Goal: Information Seeking & Learning: Learn about a topic

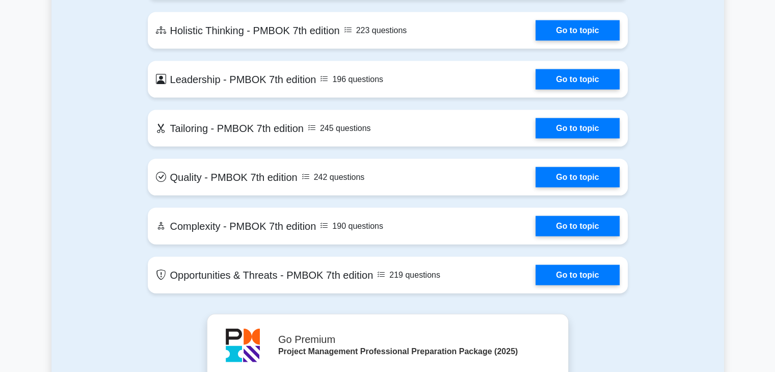
scroll to position [2217, 0]
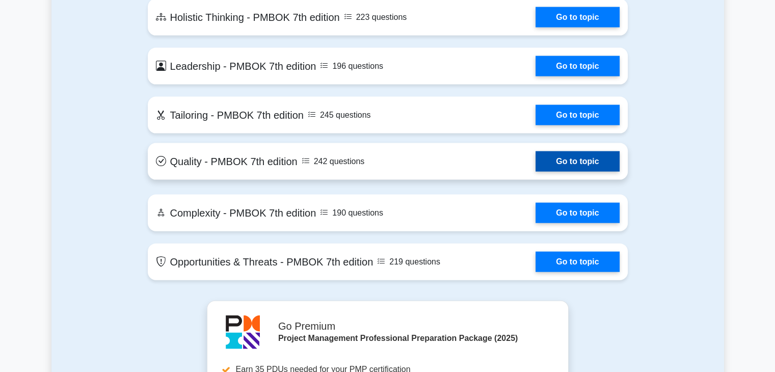
click at [610, 164] on link "Go to topic" at bounding box center [578, 161] width 84 height 20
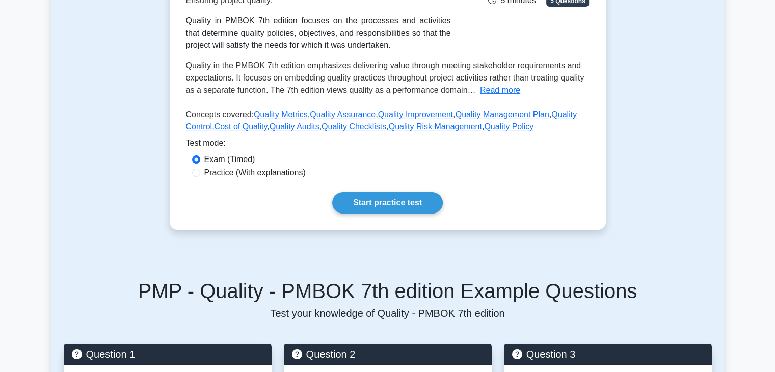
scroll to position [204, 0]
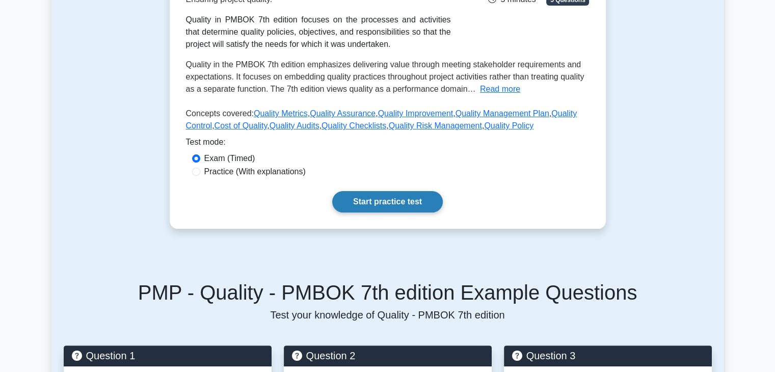
click at [398, 202] on link "Start practice test" at bounding box center [387, 201] width 111 height 21
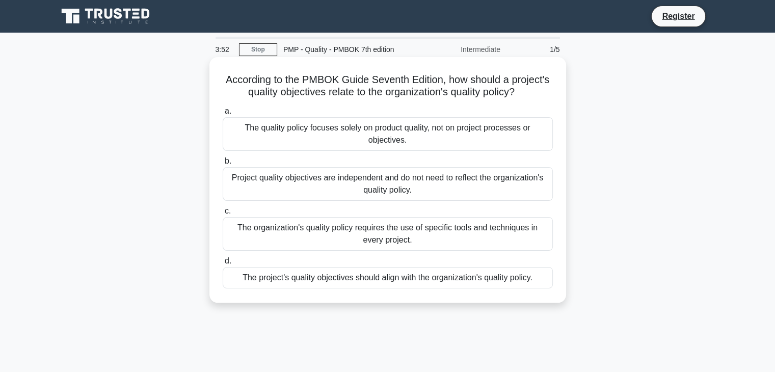
click at [451, 281] on div "The project's quality objectives should align with the organization's quality p…" at bounding box center [388, 277] width 330 height 21
click at [223, 265] on input "d. The project's quality objectives should align with the organization's qualit…" at bounding box center [223, 261] width 0 height 7
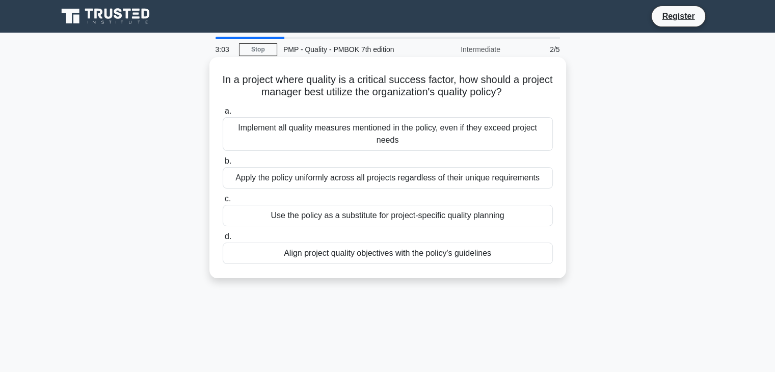
click at [424, 254] on div "Align project quality objectives with the policy's guidelines" at bounding box center [388, 253] width 330 height 21
click at [223, 240] on input "d. Align project quality objectives with the policy's guidelines" at bounding box center [223, 236] width 0 height 7
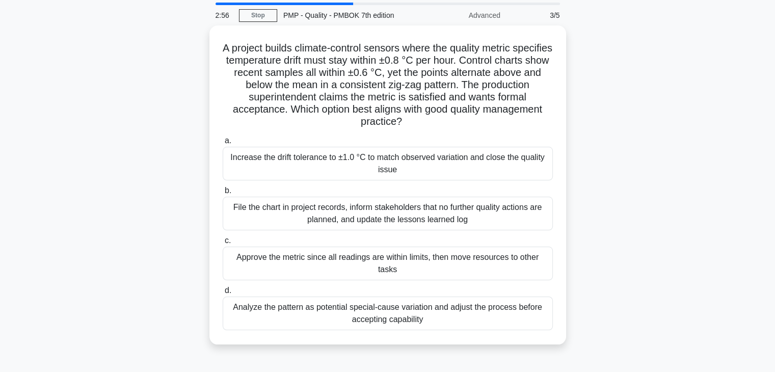
scroll to position [35, 0]
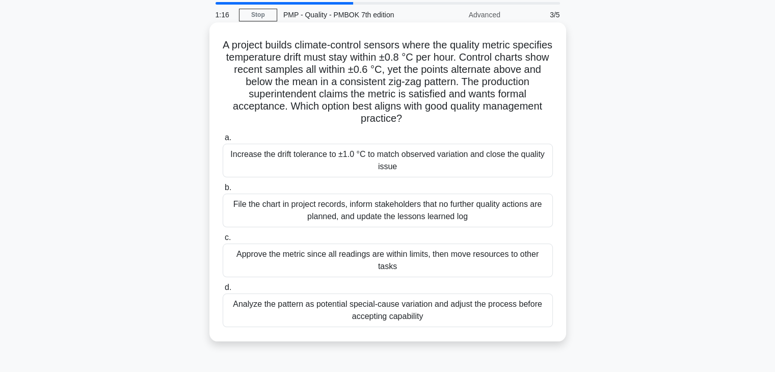
click at [507, 266] on div "Approve the metric since all readings are within limits, then move resources to…" at bounding box center [388, 261] width 330 height 34
click at [223, 241] on input "c. Approve the metric since all readings are within limits, then move resources…" at bounding box center [223, 237] width 0 height 7
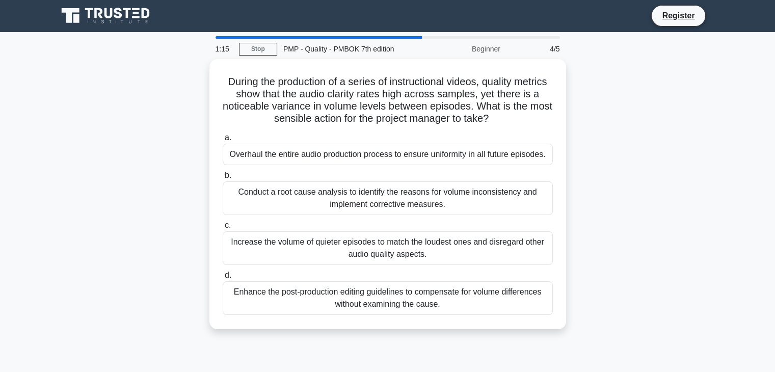
scroll to position [0, 0]
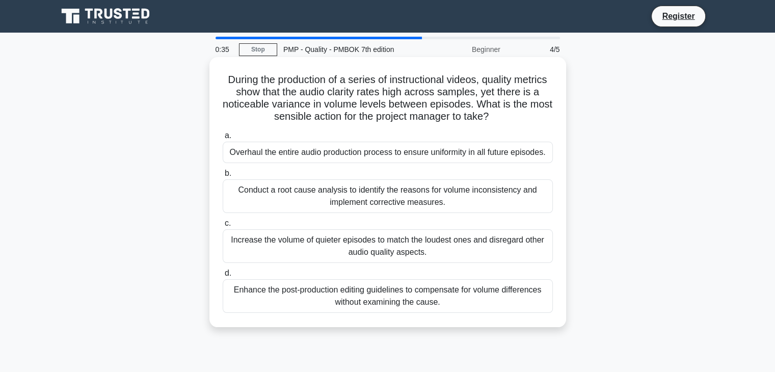
click at [436, 196] on div "Conduct a root cause analysis to identify the reasons for volume inconsistency …" at bounding box center [388, 196] width 330 height 34
click at [223, 177] on input "b. Conduct a root cause analysis to identify the reasons for volume inconsisten…" at bounding box center [223, 173] width 0 height 7
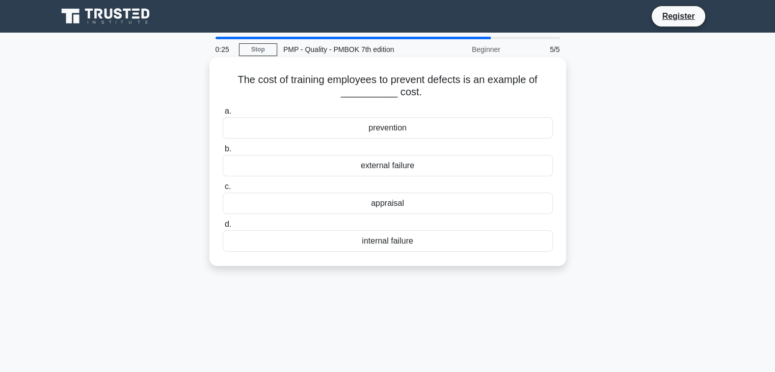
click at [388, 129] on div "prevention" at bounding box center [388, 127] width 330 height 21
click at [223, 115] on input "a. prevention" at bounding box center [223, 111] width 0 height 7
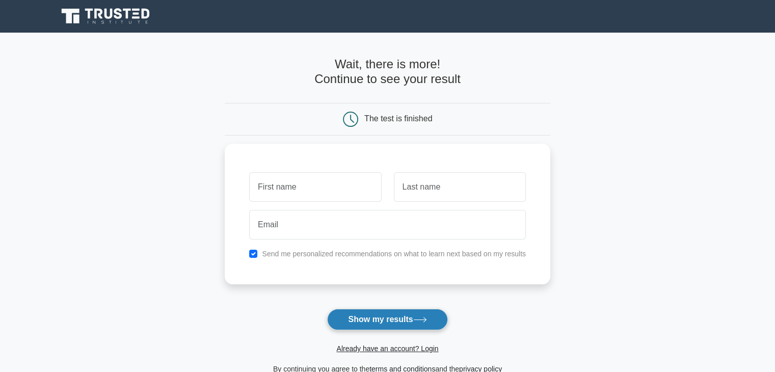
click at [394, 321] on button "Show my results" at bounding box center [387, 319] width 120 height 21
type input "[PERSON_NAME]"
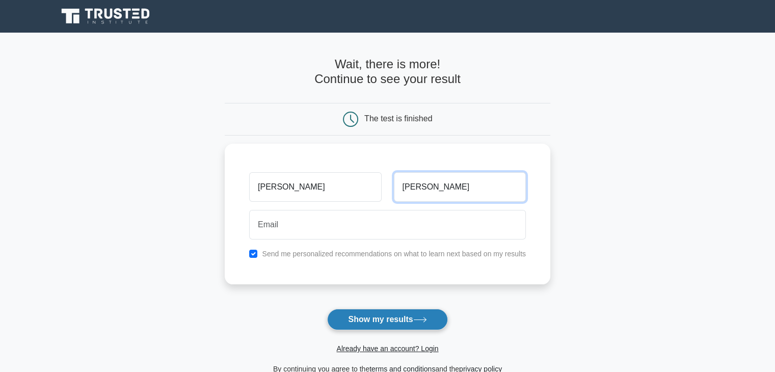
type input "[PERSON_NAME]"
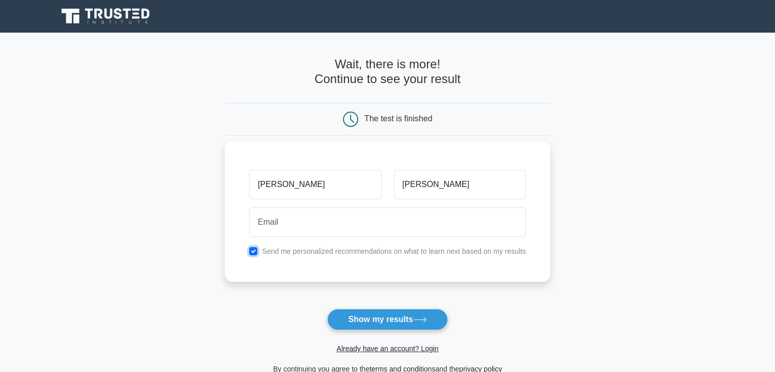
click at [255, 253] on input "checkbox" at bounding box center [253, 251] width 8 height 8
checkbox input "false"
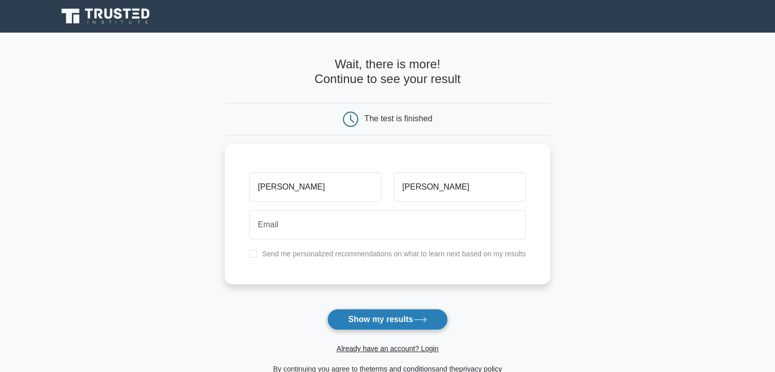
click at [384, 317] on button "Show my results" at bounding box center [387, 319] width 120 height 21
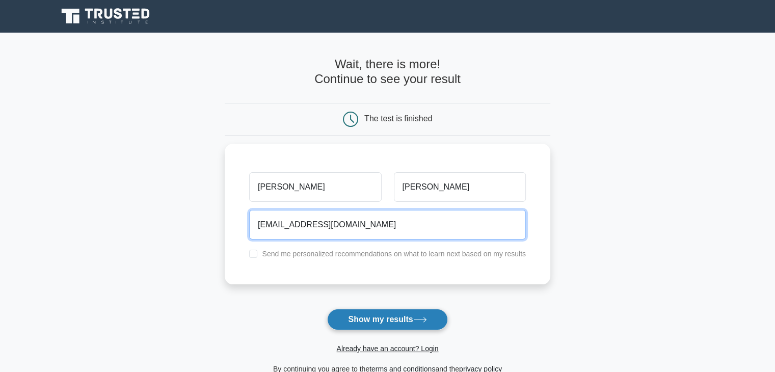
type input "[EMAIL_ADDRESS][DOMAIN_NAME]"
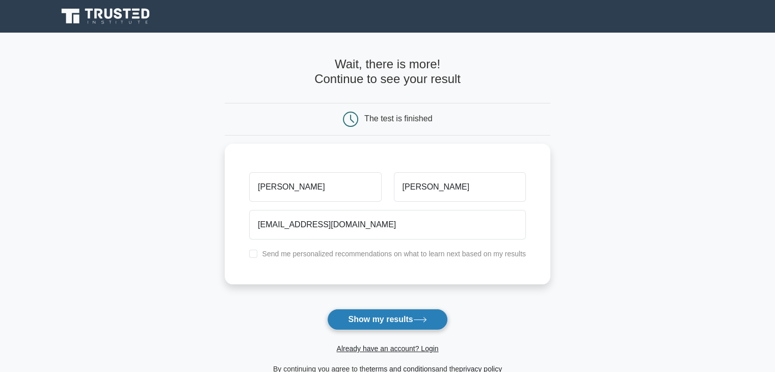
click at [405, 324] on button "Show my results" at bounding box center [387, 319] width 120 height 21
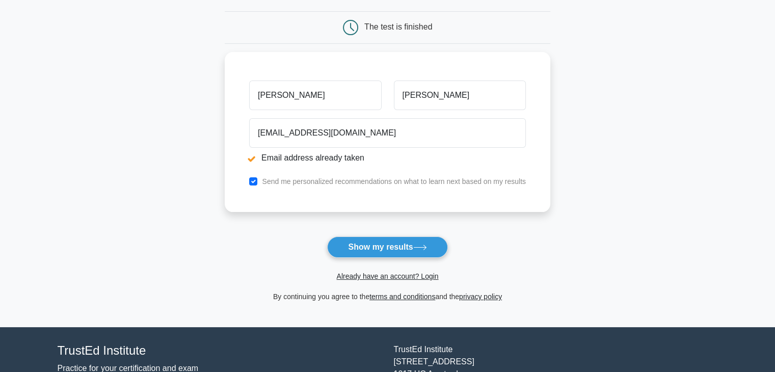
scroll to position [130, 0]
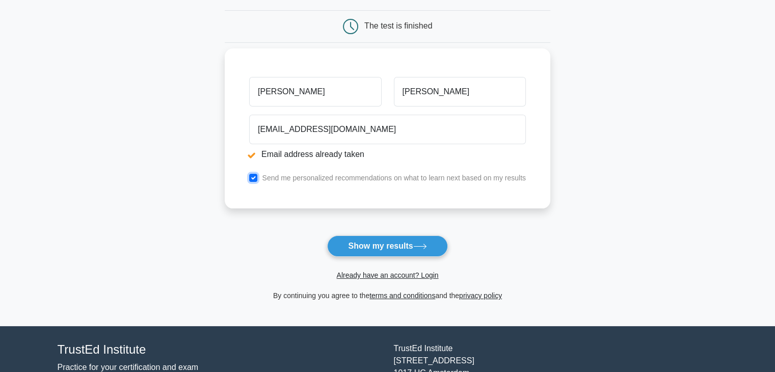
click at [255, 179] on input "checkbox" at bounding box center [253, 178] width 8 height 8
checkbox input "false"
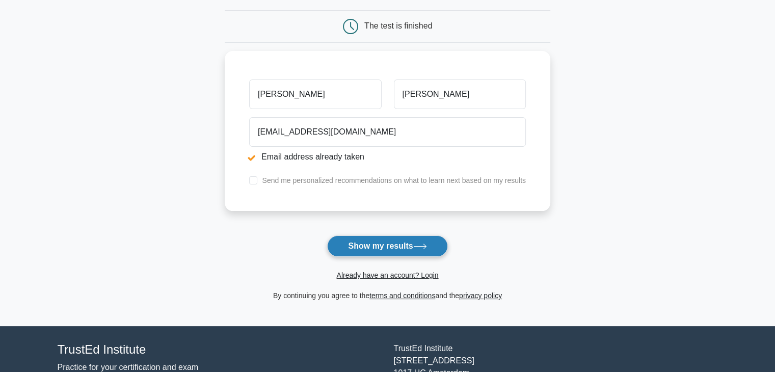
click at [411, 249] on button "Show my results" at bounding box center [387, 245] width 120 height 21
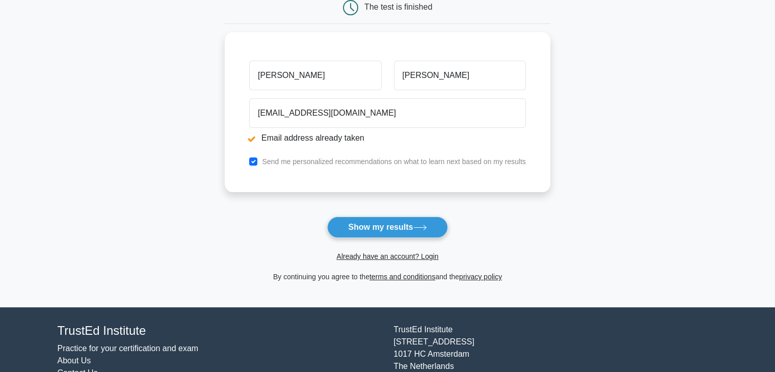
scroll to position [150, 0]
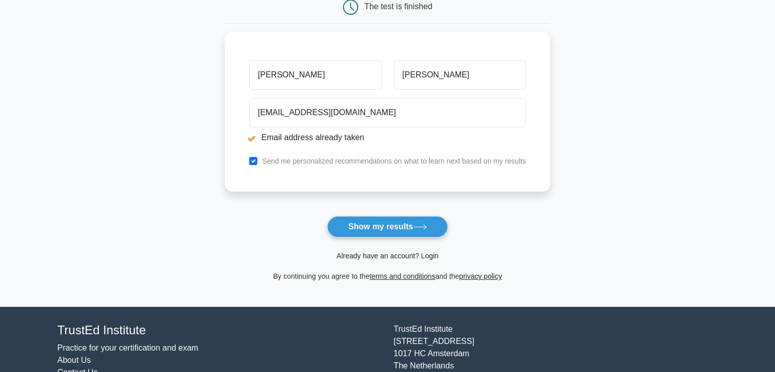
click at [426, 257] on link "Already have an account? Login" at bounding box center [387, 256] width 102 height 8
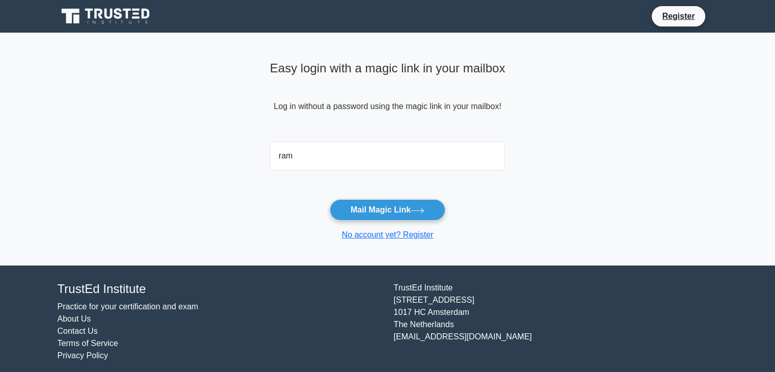
type input "[EMAIL_ADDRESS][DOMAIN_NAME]"
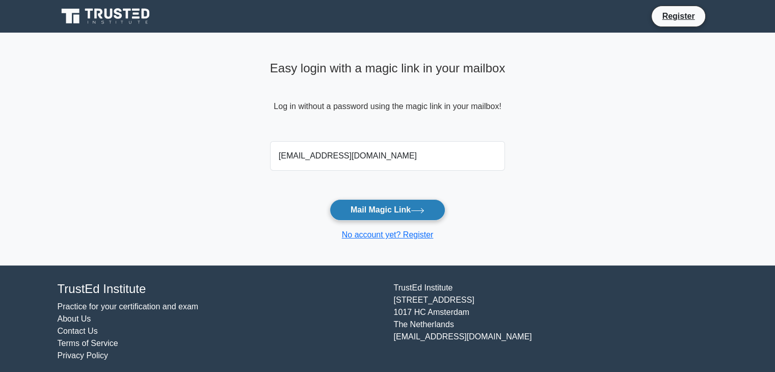
click at [368, 206] on button "Mail Magic Link" at bounding box center [388, 209] width 116 height 21
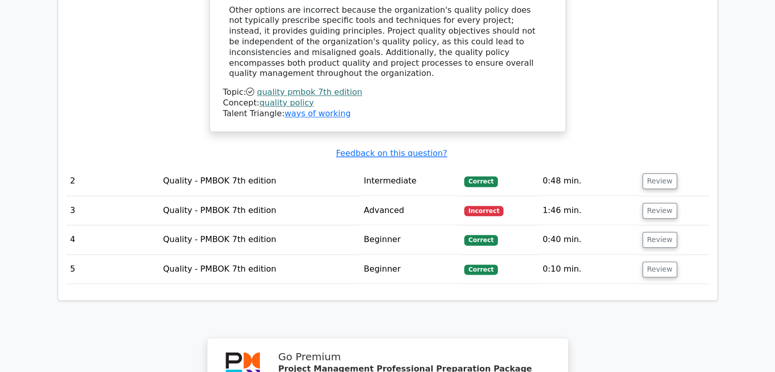
scroll to position [1192, 0]
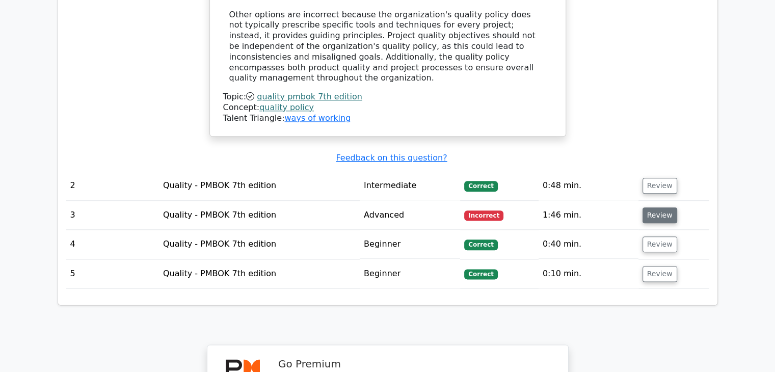
click at [663, 207] on button "Review" at bounding box center [660, 215] width 35 height 16
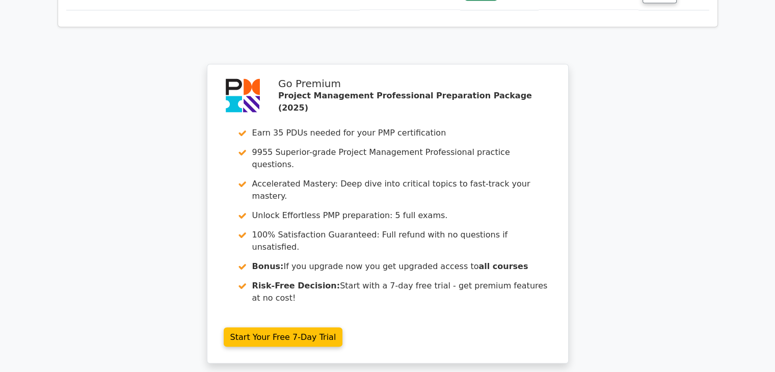
scroll to position [2061, 0]
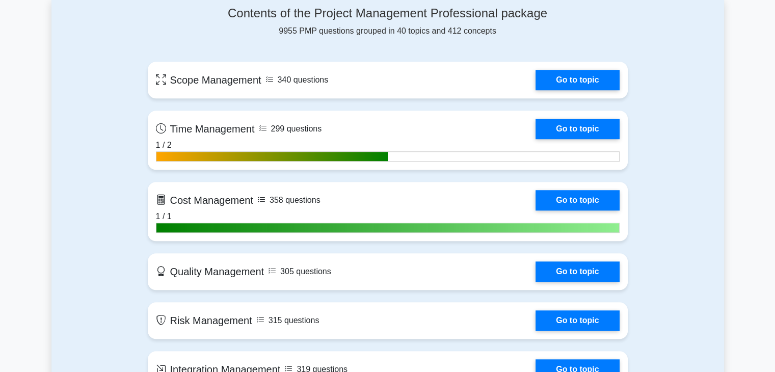
scroll to position [712, 0]
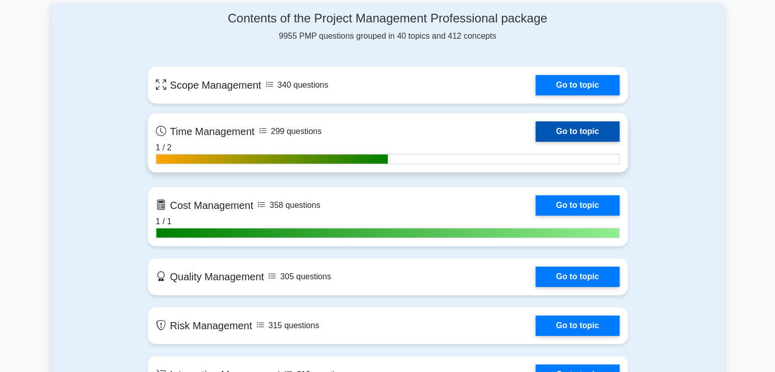
click at [604, 129] on link "Go to topic" at bounding box center [578, 131] width 84 height 20
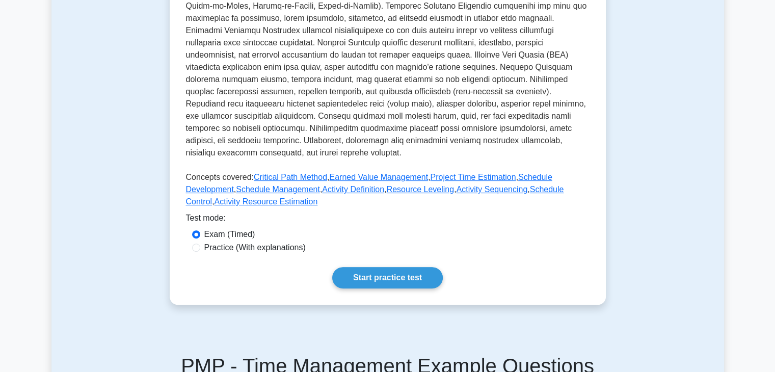
scroll to position [328, 0]
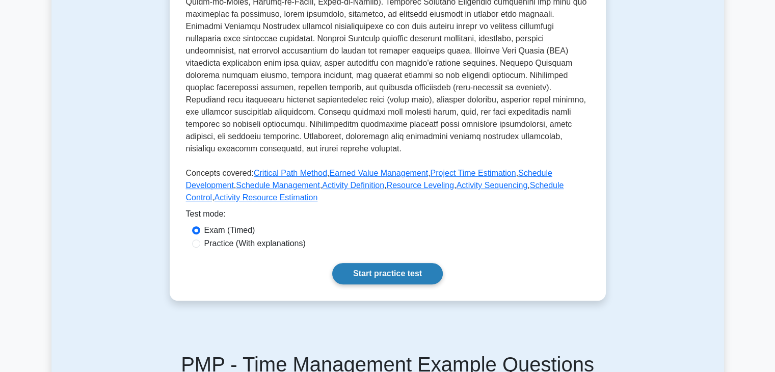
click at [391, 268] on link "Start practice test" at bounding box center [387, 273] width 111 height 21
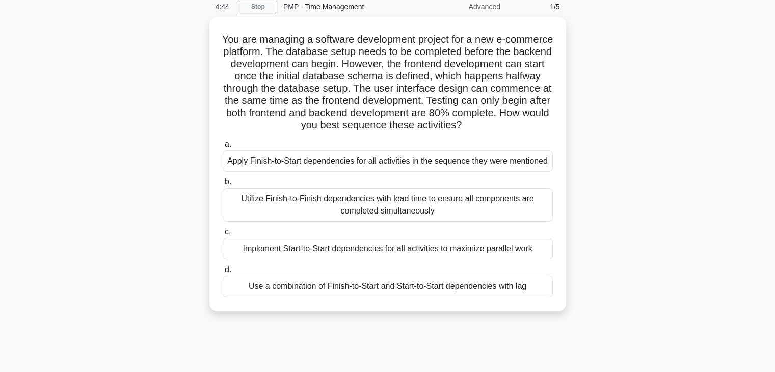
scroll to position [44, 0]
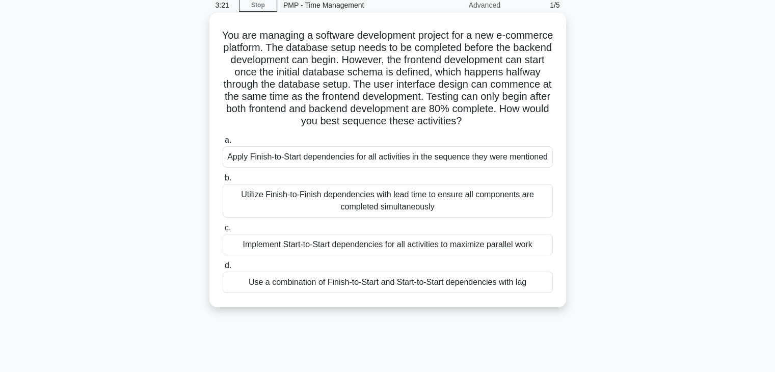
click at [347, 286] on div "Use a combination of Finish-to-Start and Start-to-Start dependencies with lag" at bounding box center [388, 282] width 330 height 21
click at [223, 269] on input "d. Use a combination of Finish-to-Start and Start-to-Start dependencies with lag" at bounding box center [223, 265] width 0 height 7
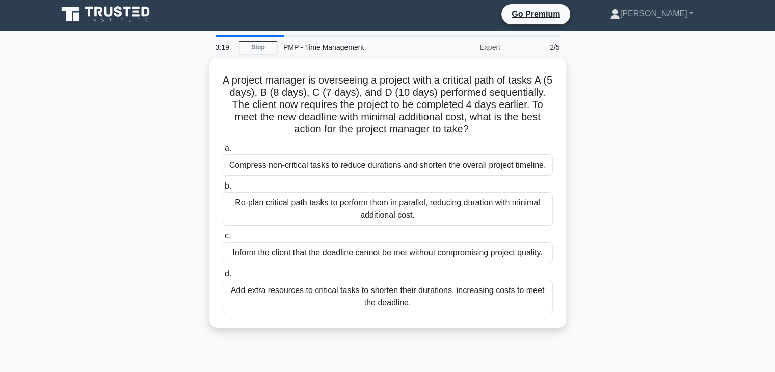
scroll to position [0, 0]
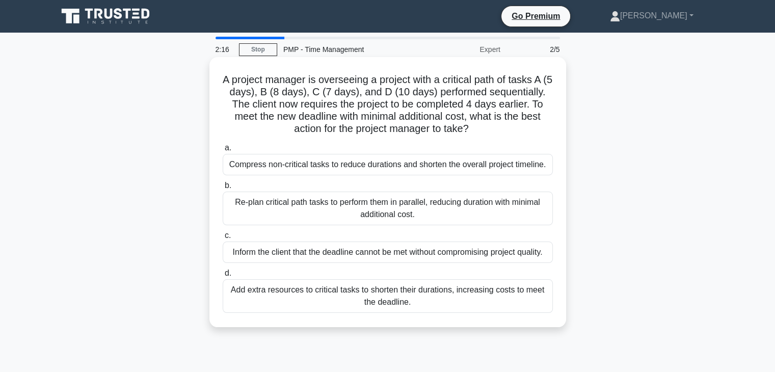
click at [399, 215] on div "Re-plan critical path tasks to perform them in parallel, reducing duration with…" at bounding box center [388, 209] width 330 height 34
click at [223, 189] on input "b. Re-plan critical path tasks to perform them in parallel, reducing duration w…" at bounding box center [223, 185] width 0 height 7
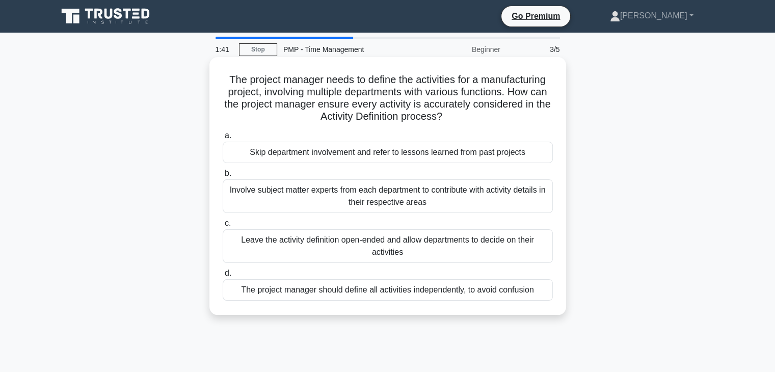
click at [458, 202] on div "Involve subject matter experts from each department to contribute with activity…" at bounding box center [388, 196] width 330 height 34
click at [223, 177] on input "b. Involve subject matter experts from each department to contribute with activ…" at bounding box center [223, 173] width 0 height 7
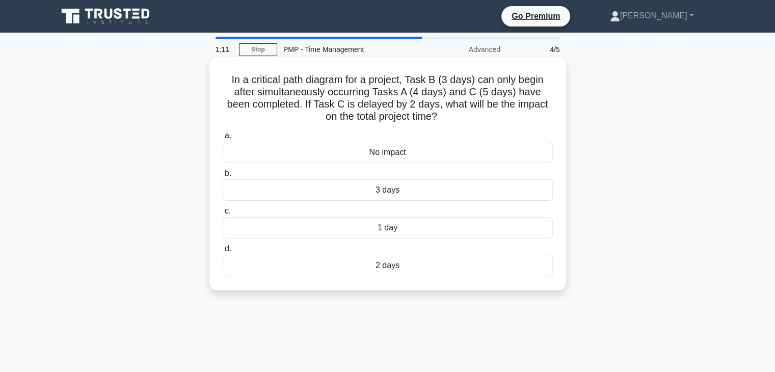
click at [389, 266] on div "2 days" at bounding box center [388, 265] width 330 height 21
click at [223, 252] on input "d. 2 days" at bounding box center [223, 249] width 0 height 7
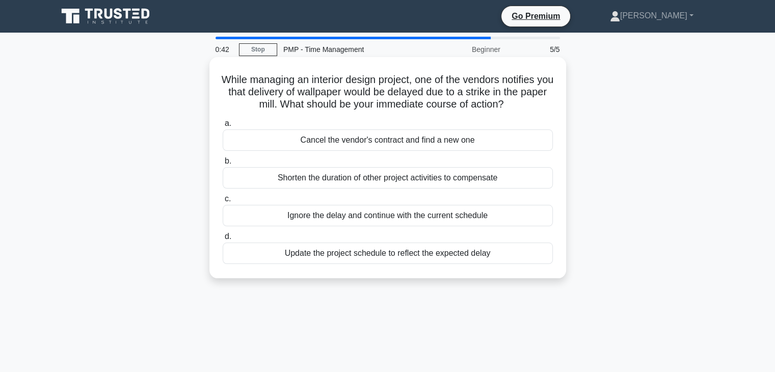
click at [488, 254] on div "Update the project schedule to reflect the expected delay" at bounding box center [388, 253] width 330 height 21
click at [223, 240] on input "d. Update the project schedule to reflect the expected delay" at bounding box center [223, 236] width 0 height 7
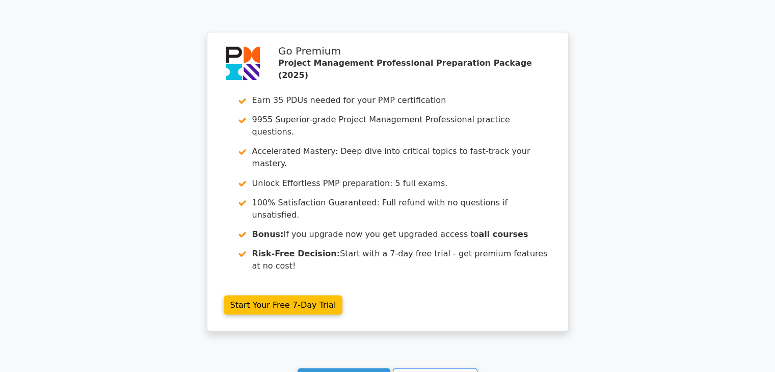
scroll to position [1772, 0]
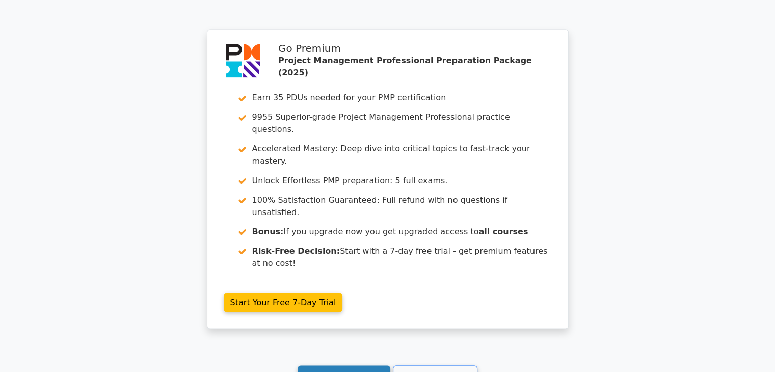
click at [373, 365] on link "Continue practicing" at bounding box center [344, 374] width 93 height 19
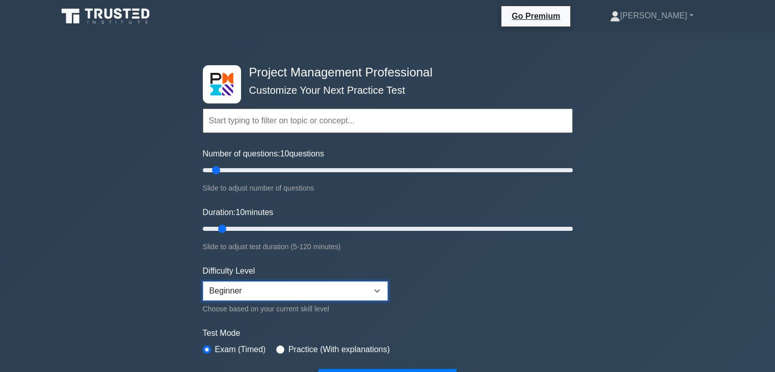
click at [375, 288] on select "Beginner Intermediate Expert" at bounding box center [295, 290] width 185 height 19
select select "intermediate"
click at [203, 281] on select "Beginner Intermediate Expert" at bounding box center [295, 290] width 185 height 19
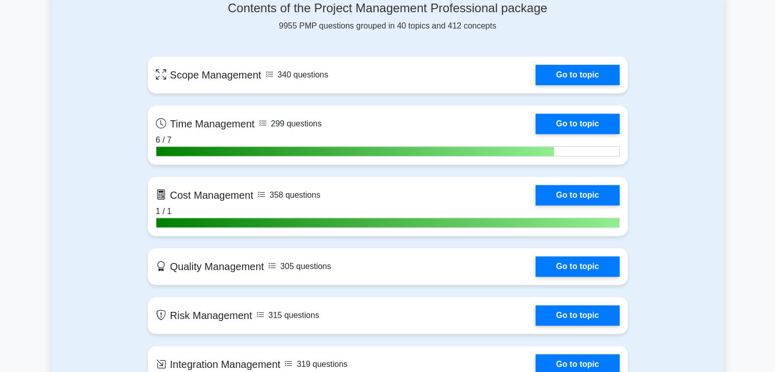
scroll to position [733, 0]
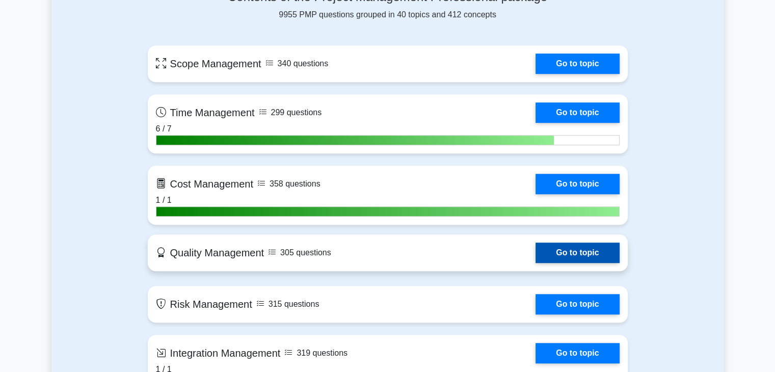
click at [571, 247] on link "Go to topic" at bounding box center [578, 253] width 84 height 20
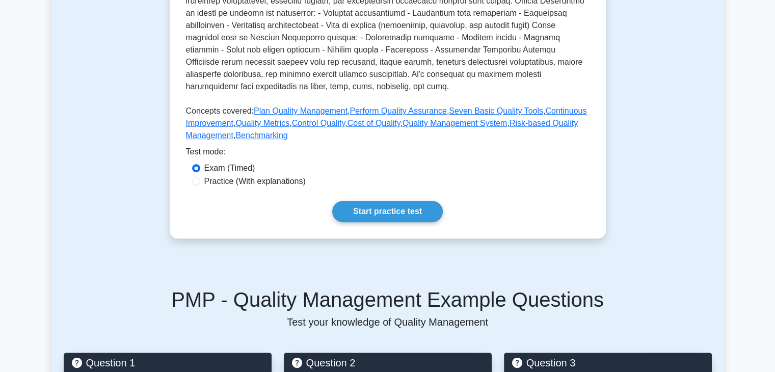
scroll to position [384, 0]
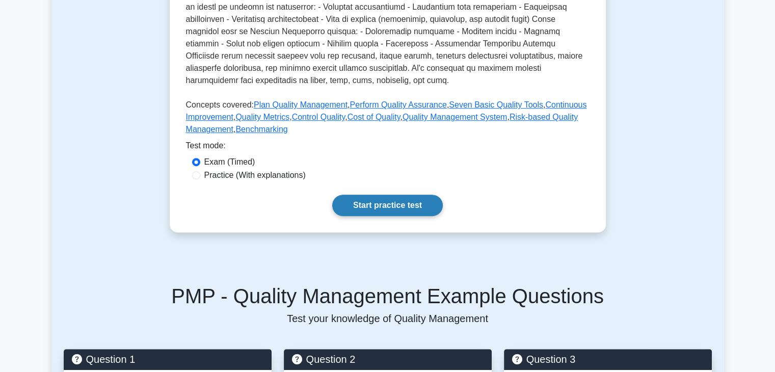
click at [366, 201] on link "Start practice test" at bounding box center [387, 205] width 111 height 21
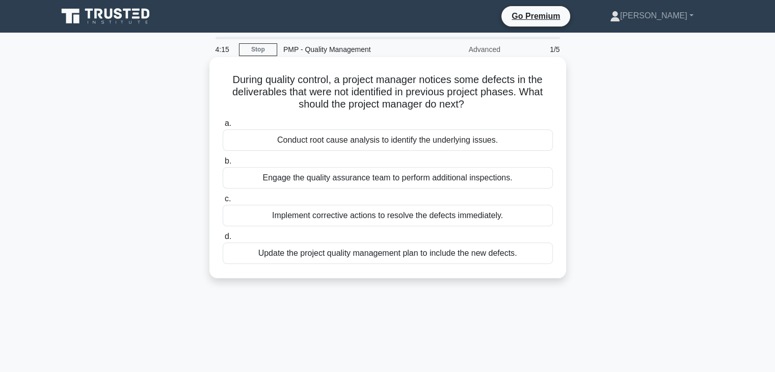
click at [398, 141] on div "Conduct root cause analysis to identify the underlying issues." at bounding box center [388, 139] width 330 height 21
click at [223, 127] on input "a. Conduct root cause analysis to identify the underlying issues." at bounding box center [223, 123] width 0 height 7
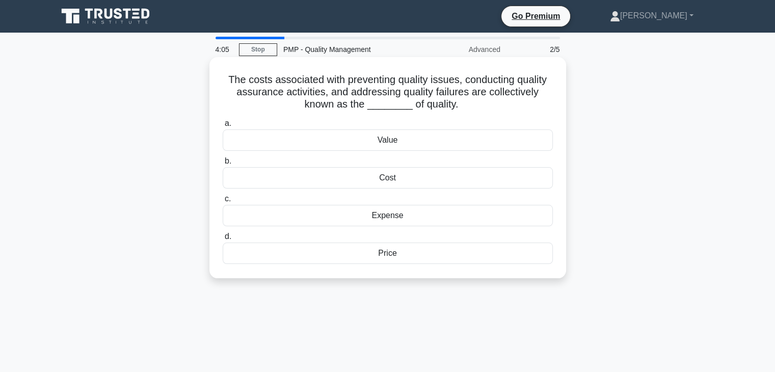
click at [410, 177] on div "Cost" at bounding box center [388, 177] width 330 height 21
click at [223, 165] on input "b. Cost" at bounding box center [223, 161] width 0 height 7
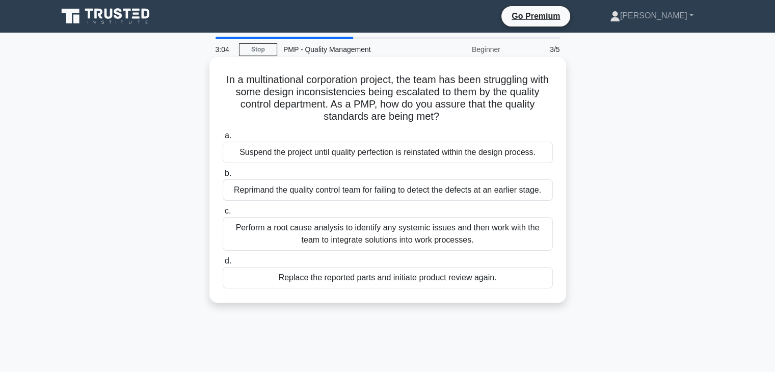
click at [467, 231] on div "Perform a root cause analysis to identify any systemic issues and then work wit…" at bounding box center [388, 234] width 330 height 34
click at [223, 215] on input "c. Perform a root cause analysis to identify any systemic issues and then work …" at bounding box center [223, 211] width 0 height 7
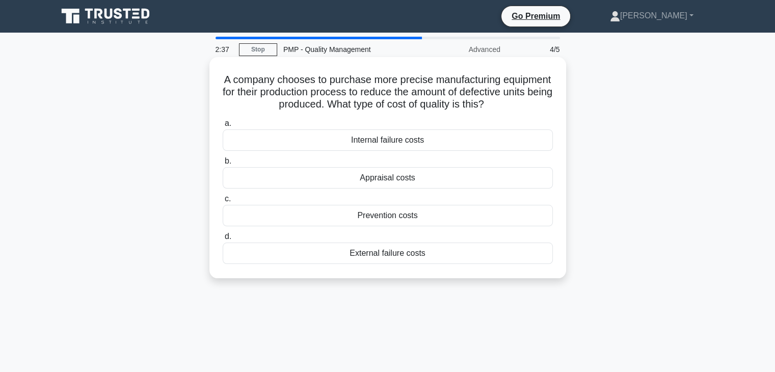
click at [471, 253] on div "External failure costs" at bounding box center [388, 253] width 330 height 21
click at [223, 240] on input "d. External failure costs" at bounding box center [223, 236] width 0 height 7
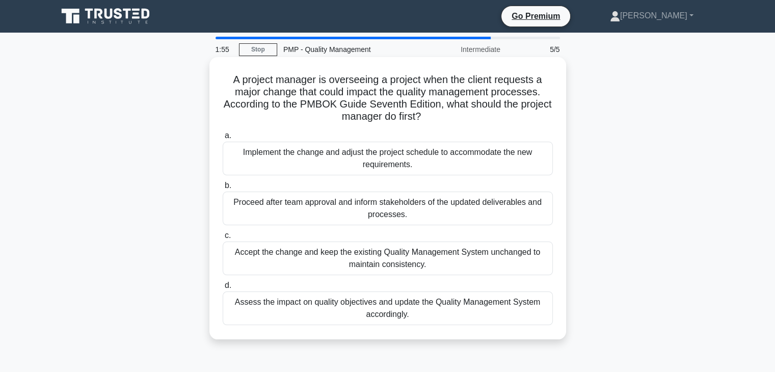
click at [481, 304] on div "Assess the impact on quality objectives and update the Quality Management Syste…" at bounding box center [388, 309] width 330 height 34
click at [223, 289] on input "d. Assess the impact on quality objectives and update the Quality Management Sy…" at bounding box center [223, 285] width 0 height 7
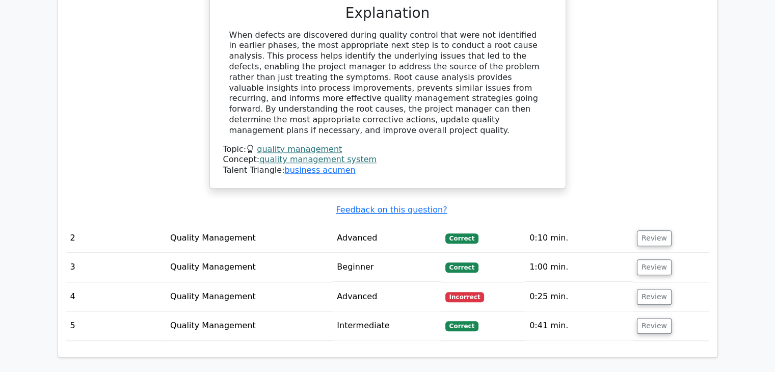
scroll to position [1070, 0]
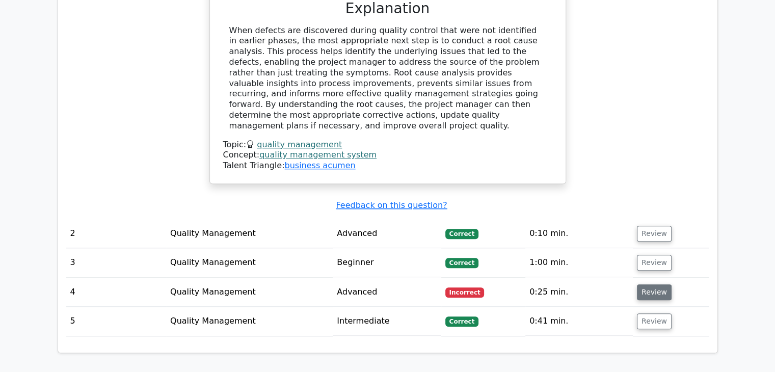
click at [647, 284] on button "Review" at bounding box center [654, 292] width 35 height 16
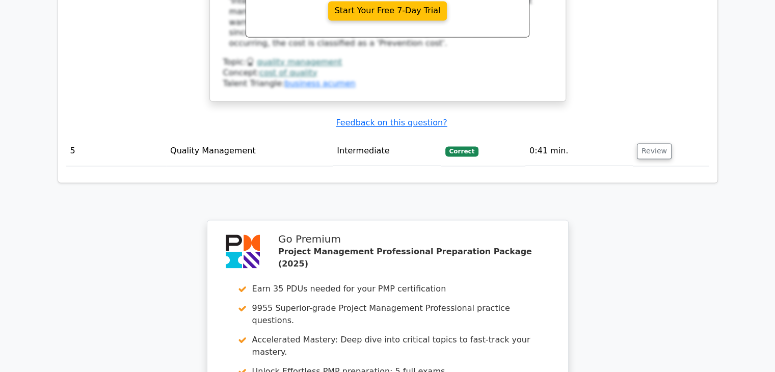
scroll to position [1909, 0]
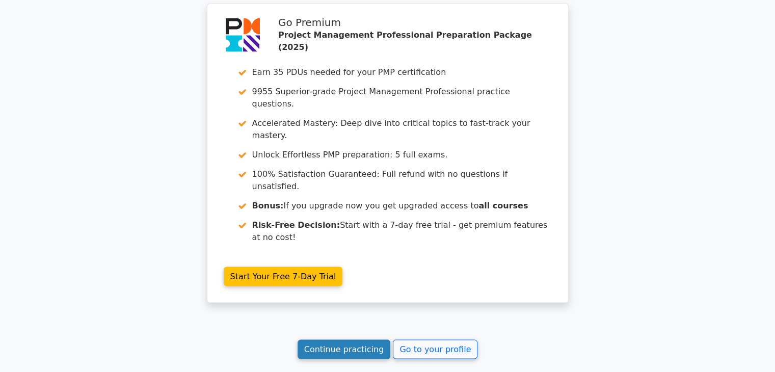
click at [367, 339] on link "Continue practicing" at bounding box center [344, 348] width 93 height 19
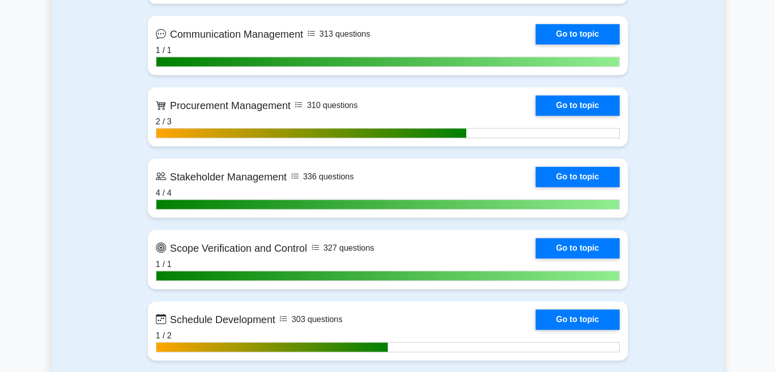
scroll to position [1222, 0]
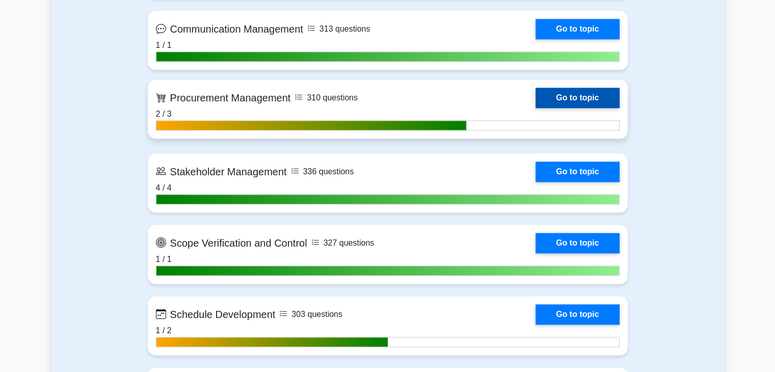
click at [569, 98] on link "Go to topic" at bounding box center [578, 98] width 84 height 20
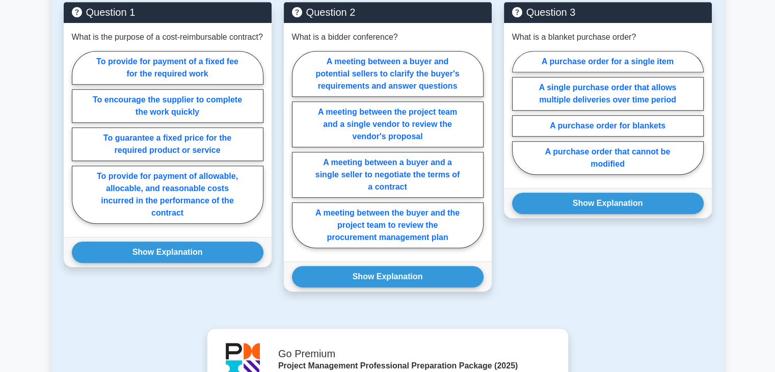
scroll to position [747, 0]
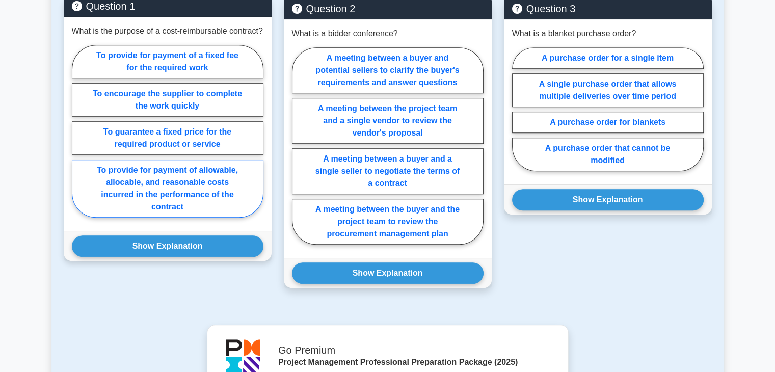
click at [204, 206] on label "To provide for payment of allowable, allocable, and reasonable costs incurred i…" at bounding box center [168, 189] width 192 height 58
click at [78, 138] on input "To provide for payment of allowable, allocable, and reasonable costs incurred i…" at bounding box center [75, 134] width 7 height 7
radio input "true"
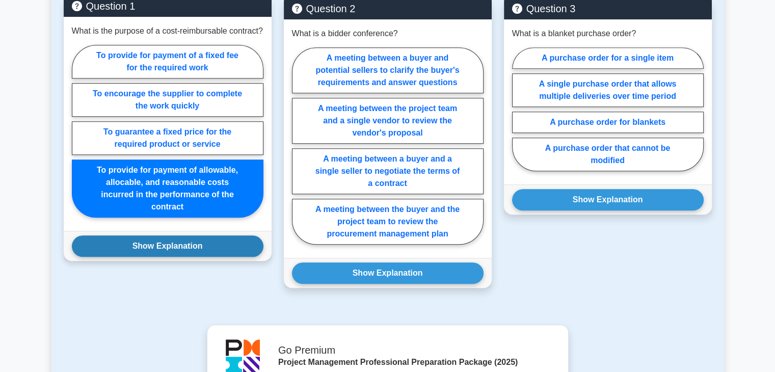
click at [226, 257] on button "Show Explanation" at bounding box center [168, 245] width 192 height 21
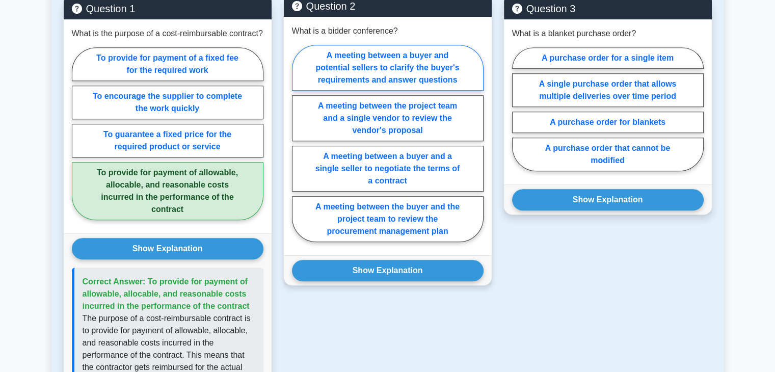
click at [421, 91] on label "A meeting between a buyer and potential sellers to clarify the buyer's requirem…" at bounding box center [388, 68] width 192 height 46
click at [299, 143] on input "A meeting between a buyer and potential sellers to clarify the buyer's requirem…" at bounding box center [295, 146] width 7 height 7
radio input "true"
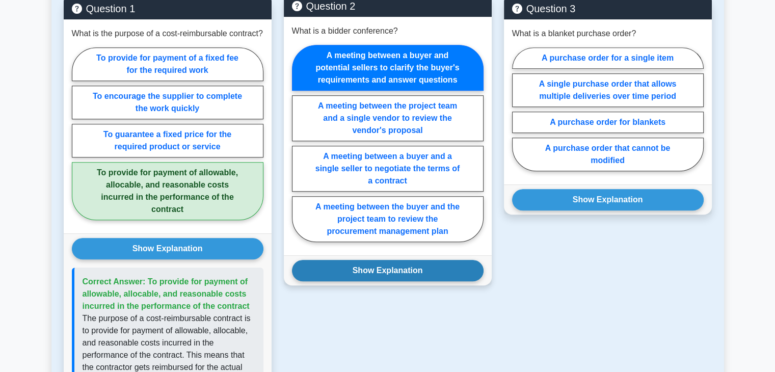
click at [404, 281] on button "Show Explanation" at bounding box center [388, 270] width 192 height 21
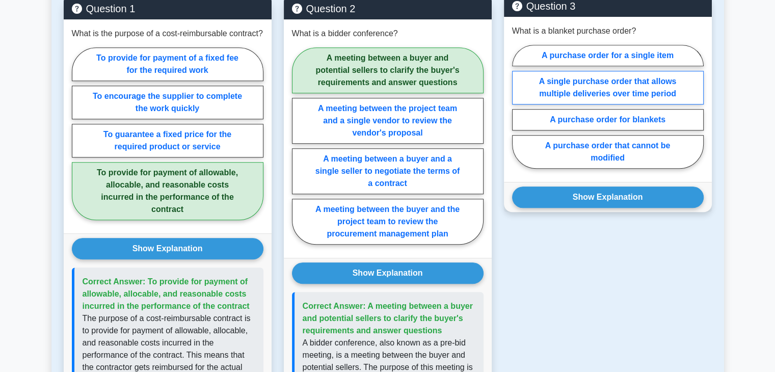
click at [656, 104] on label "A single purchase order that allows multiple deliveries over time period" at bounding box center [608, 88] width 192 height 34
click at [519, 109] on input "A single purchase order that allows multiple deliveries over time period" at bounding box center [515, 110] width 7 height 7
radio input "true"
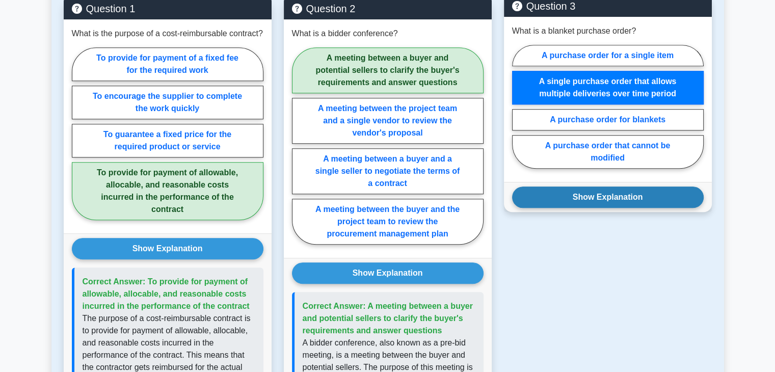
click at [618, 208] on button "Show Explanation" at bounding box center [608, 197] width 192 height 21
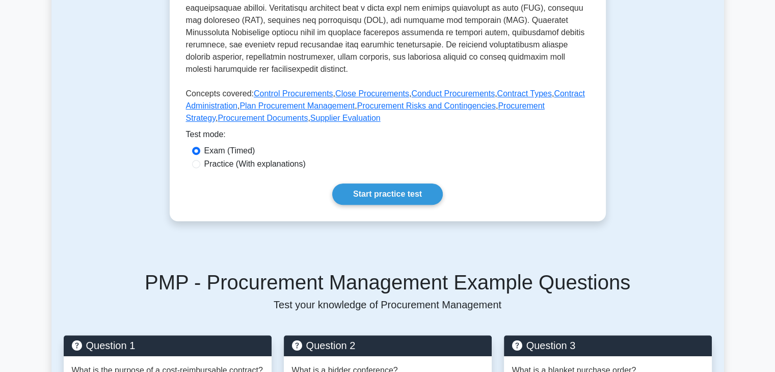
scroll to position [401, 0]
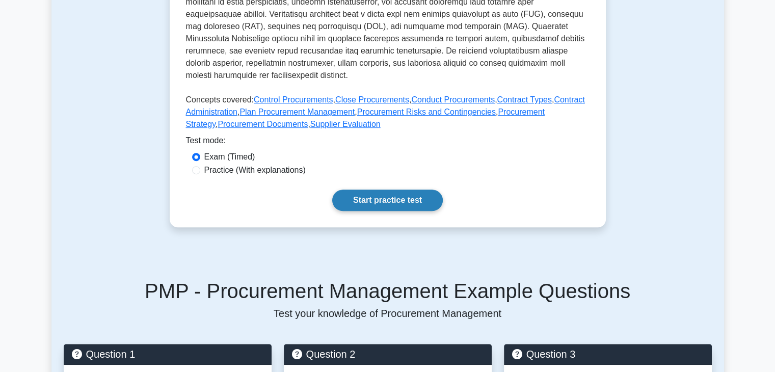
click at [381, 211] on link "Start practice test" at bounding box center [387, 200] width 111 height 21
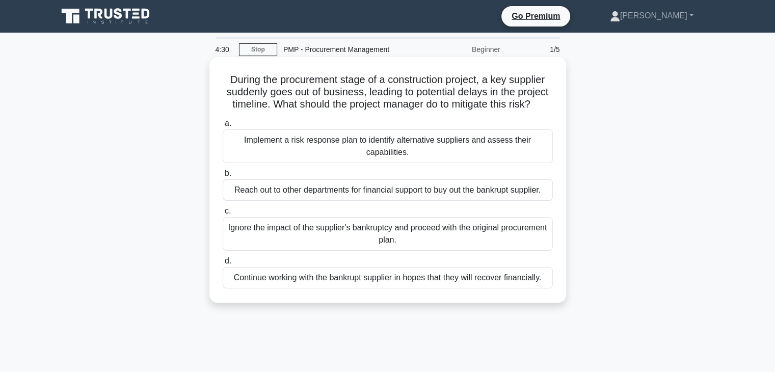
click at [397, 163] on div "Implement a risk response plan to identify alternative suppliers and assess the…" at bounding box center [388, 146] width 330 height 34
click at [223, 127] on input "a. Implement a risk response plan to identify alternative suppliers and assess …" at bounding box center [223, 123] width 0 height 7
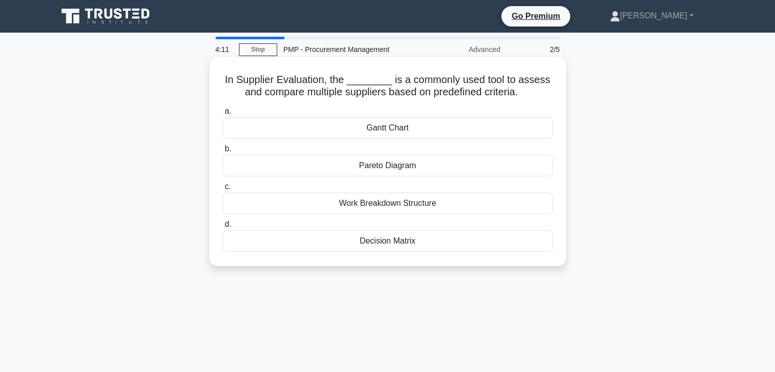
click at [386, 243] on div "Decision Matrix" at bounding box center [388, 240] width 330 height 21
click at [223, 228] on input "d. Decision Matrix" at bounding box center [223, 224] width 0 height 7
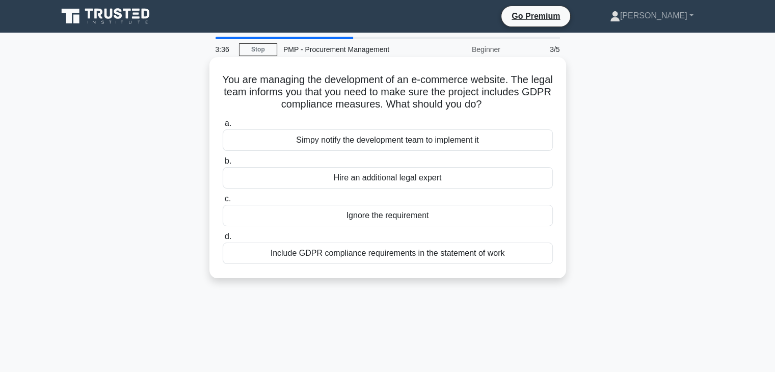
click at [501, 256] on div "Include GDPR compliance requirements in the statement of work" at bounding box center [388, 253] width 330 height 21
click at [223, 240] on input "d. Include GDPR compliance requirements in the statement of work" at bounding box center [223, 236] width 0 height 7
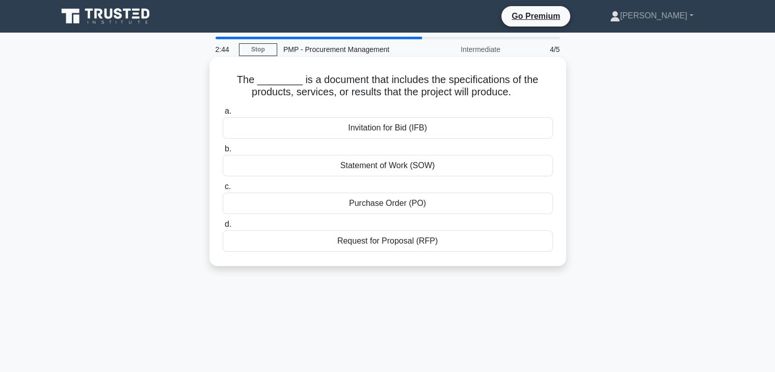
click at [437, 169] on div "Statement of Work (SOW)" at bounding box center [388, 165] width 330 height 21
click at [223, 152] on input "b. Statement of Work (SOW)" at bounding box center [223, 149] width 0 height 7
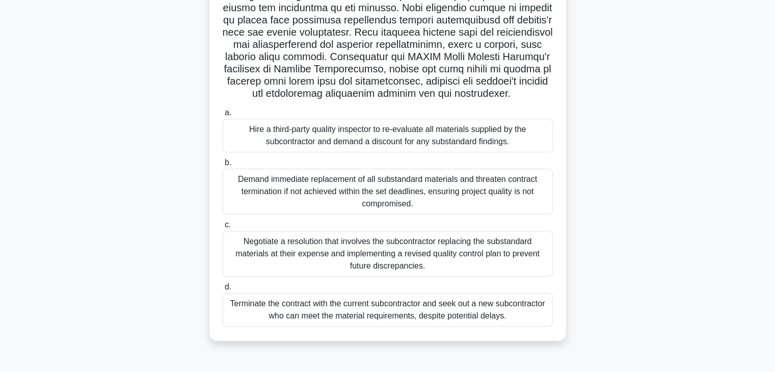
scroll to position [161, 0]
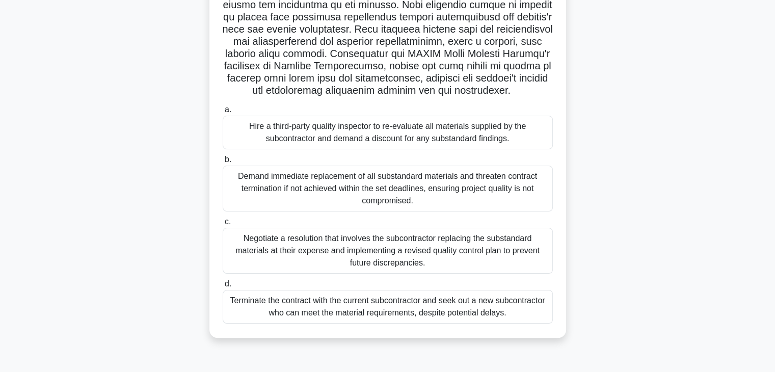
click at [371, 268] on div "Negotiate a resolution that involves the subcontractor replacing the substandar…" at bounding box center [388, 251] width 330 height 46
click at [223, 225] on input "c. Negotiate a resolution that involves the subcontractor replacing the substan…" at bounding box center [223, 222] width 0 height 7
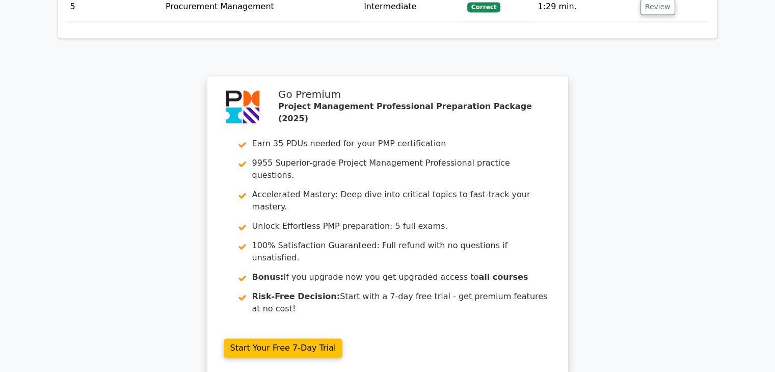
scroll to position [1467, 0]
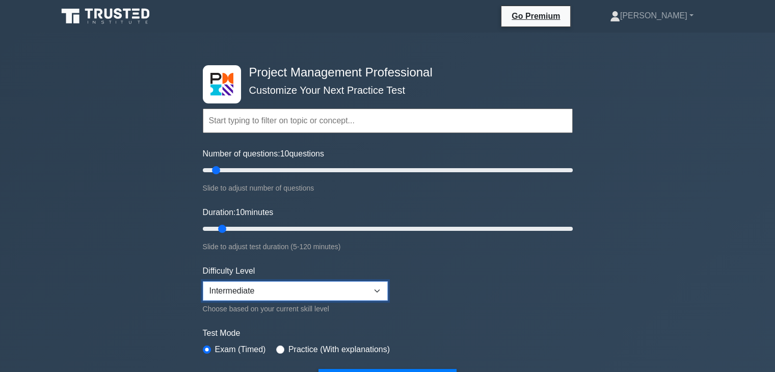
click at [378, 287] on select "Beginner Intermediate Expert" at bounding box center [295, 290] width 185 height 19
select select "expert"
click at [203, 281] on select "Beginner Intermediate Expert" at bounding box center [295, 290] width 185 height 19
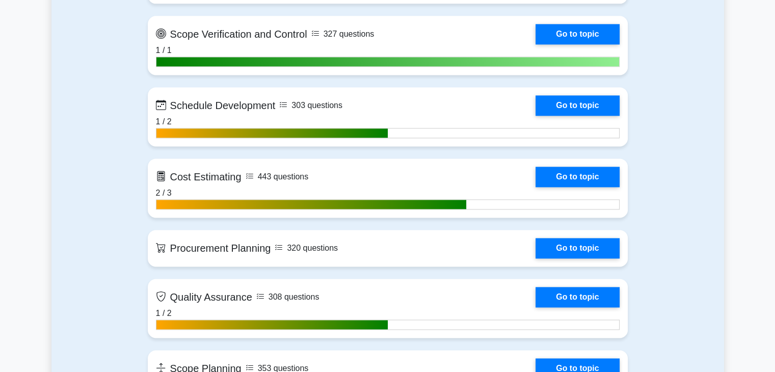
scroll to position [1442, 0]
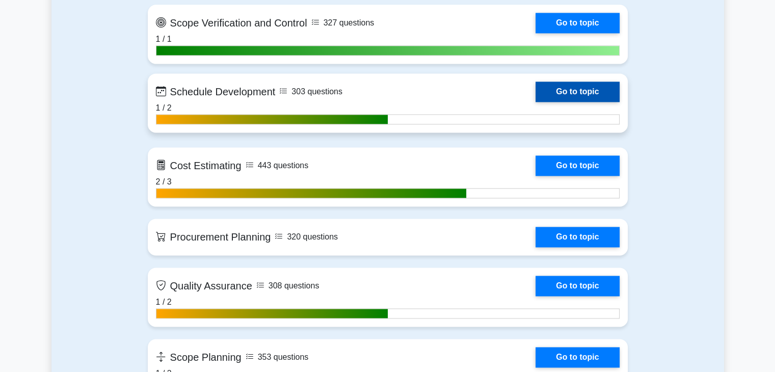
click at [554, 93] on link "Go to topic" at bounding box center [578, 92] width 84 height 20
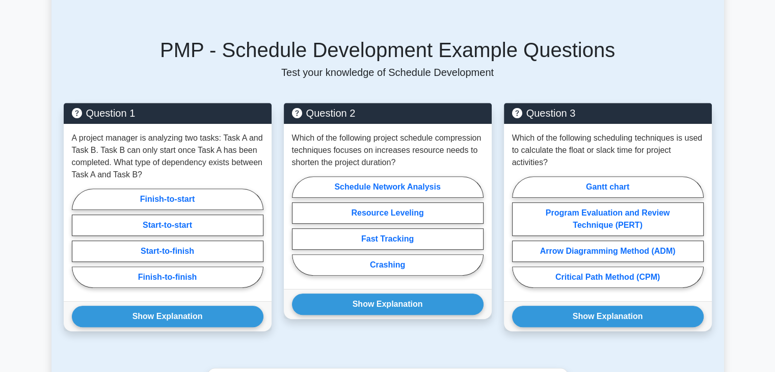
scroll to position [620, 0]
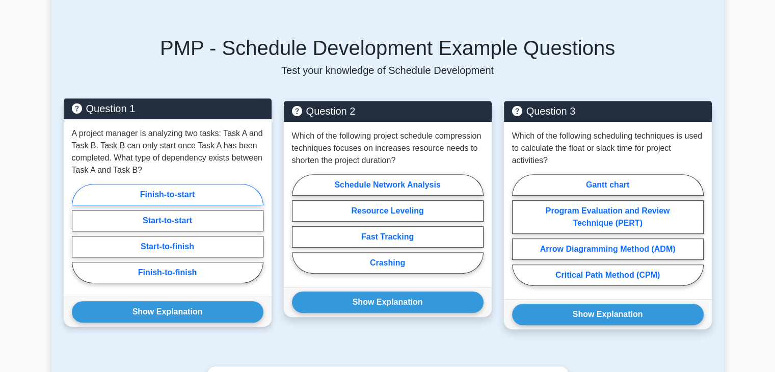
click at [182, 184] on label "Finish-to-start" at bounding box center [168, 194] width 192 height 21
click at [78, 233] on input "Finish-to-start" at bounding box center [75, 236] width 7 height 7
radio input "true"
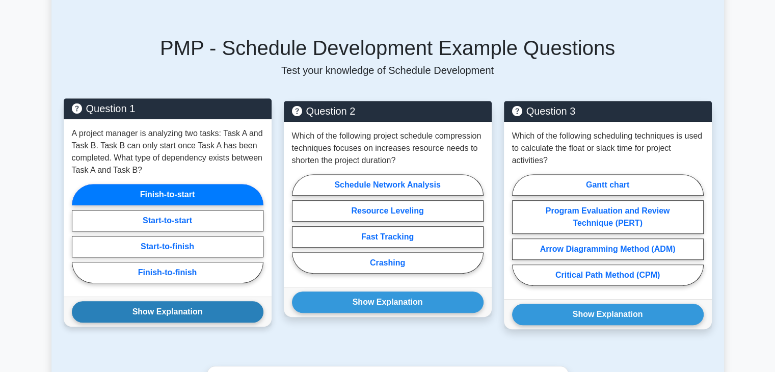
click at [179, 301] on button "Show Explanation" at bounding box center [168, 311] width 192 height 21
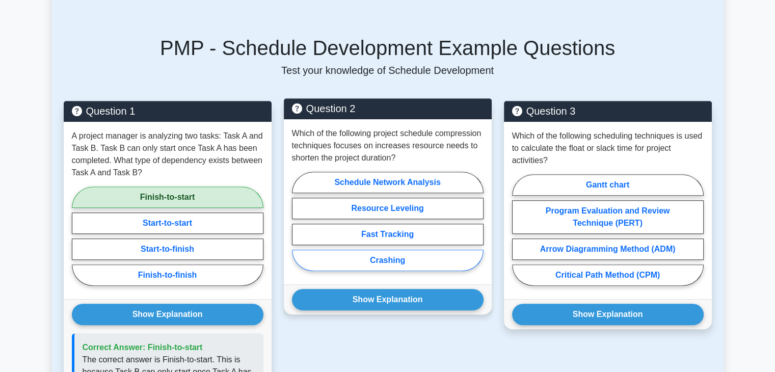
click at [413, 250] on label "Crashing" at bounding box center [388, 260] width 192 height 21
click at [299, 228] on input "Crashing" at bounding box center [295, 224] width 7 height 7
radio input "true"
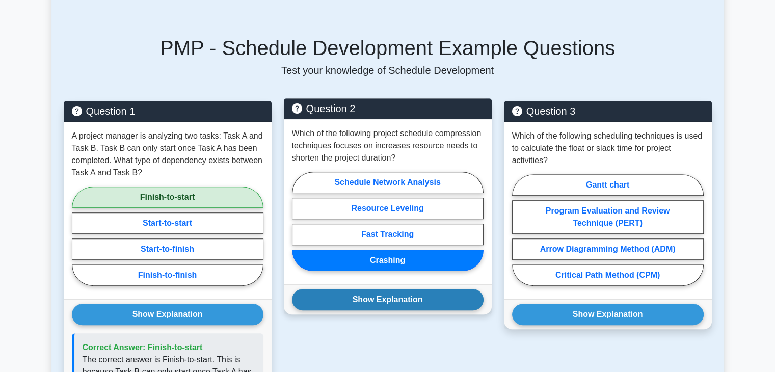
click at [406, 289] on button "Show Explanation" at bounding box center [388, 299] width 192 height 21
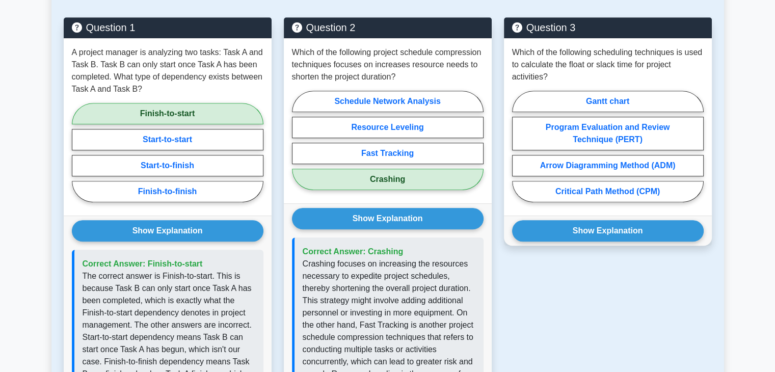
scroll to position [701, 0]
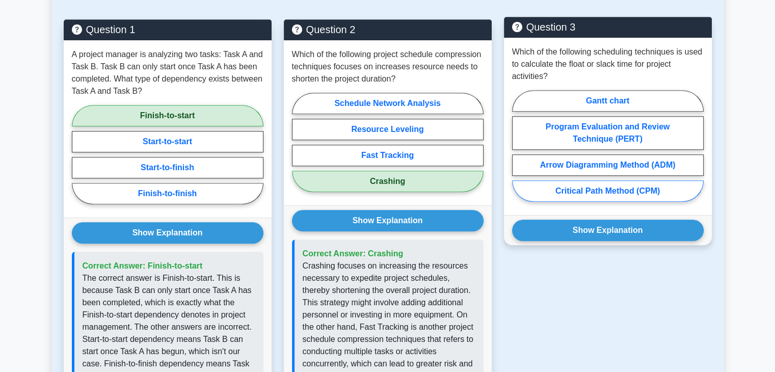
click at [654, 182] on label "Critical Path Method (CPM)" at bounding box center [608, 190] width 192 height 21
click at [519, 152] on input "Critical Path Method (CPM)" at bounding box center [515, 149] width 7 height 7
radio input "true"
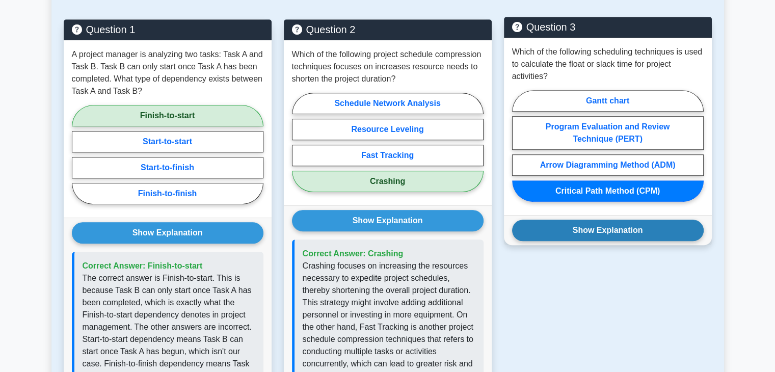
click at [647, 220] on button "Show Explanation" at bounding box center [608, 230] width 192 height 21
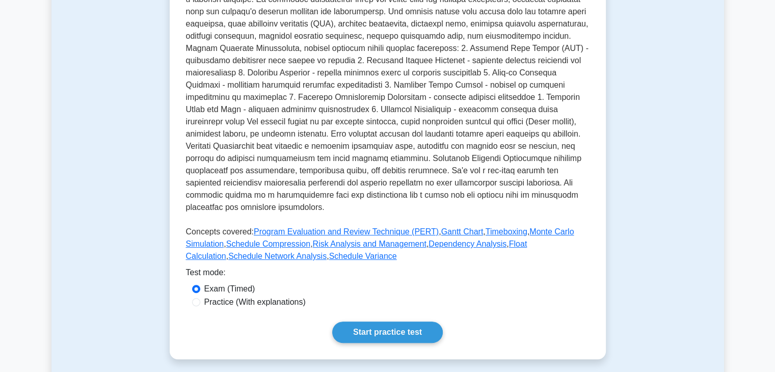
scroll to position [249, 0]
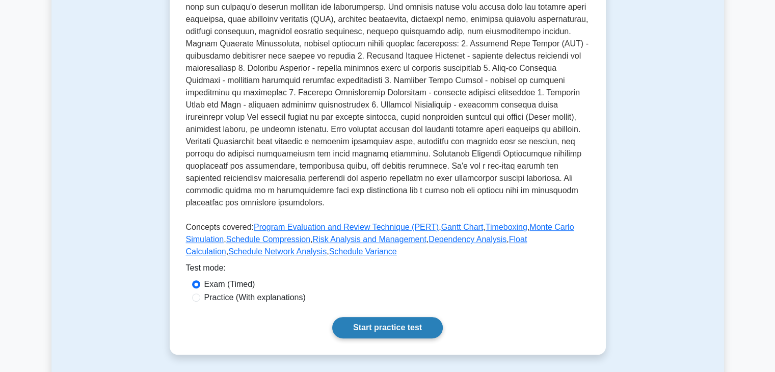
click at [383, 323] on link "Start practice test" at bounding box center [387, 327] width 111 height 21
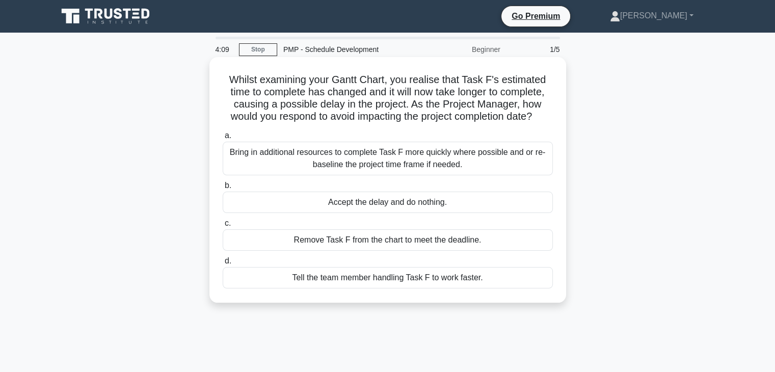
click at [468, 157] on div "Bring in additional resources to complete Task F more quickly where possible an…" at bounding box center [388, 159] width 330 height 34
click at [223, 139] on input "a. Bring in additional resources to complete Task F more quickly where possible…" at bounding box center [223, 136] width 0 height 7
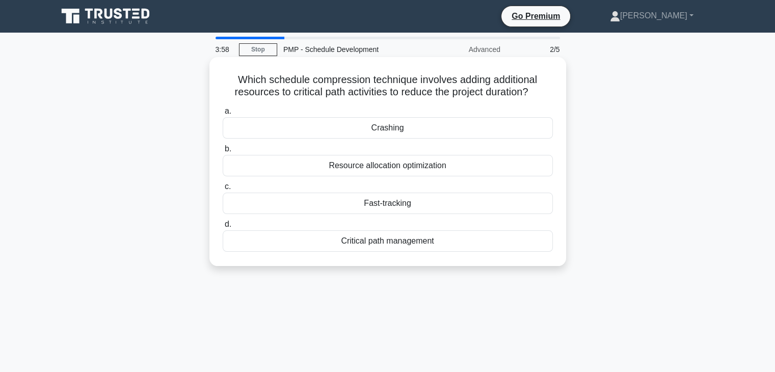
click at [417, 131] on div "Crashing" at bounding box center [388, 127] width 330 height 21
click at [223, 115] on input "a. Crashing" at bounding box center [223, 111] width 0 height 7
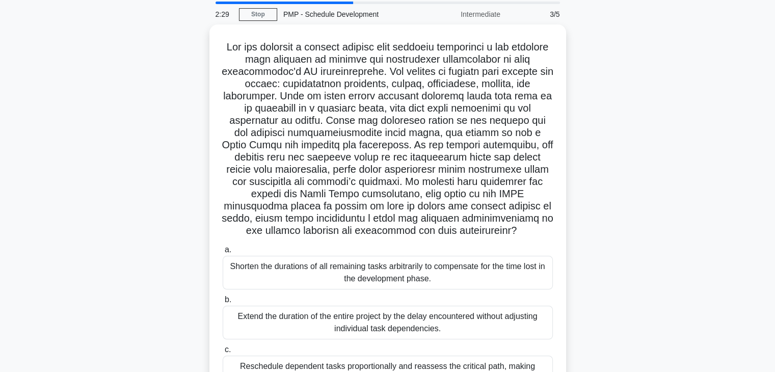
scroll to position [36, 0]
click at [740, 108] on main "2:27 Stop PMP - Schedule Development Intermediate 3/5 .spinner_0XTQ{transform-o…" at bounding box center [387, 256] width 775 height 518
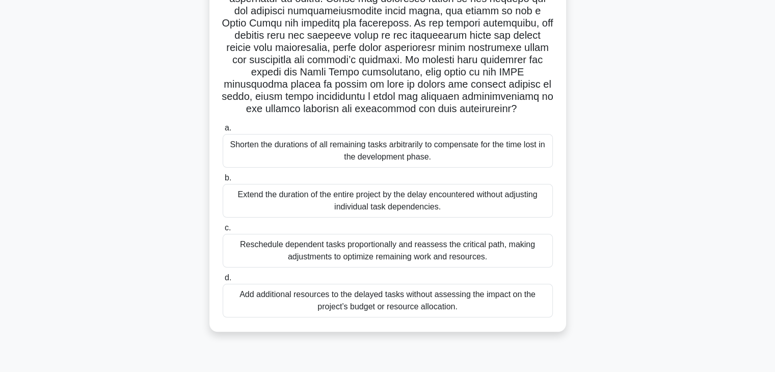
scroll to position [158, 0]
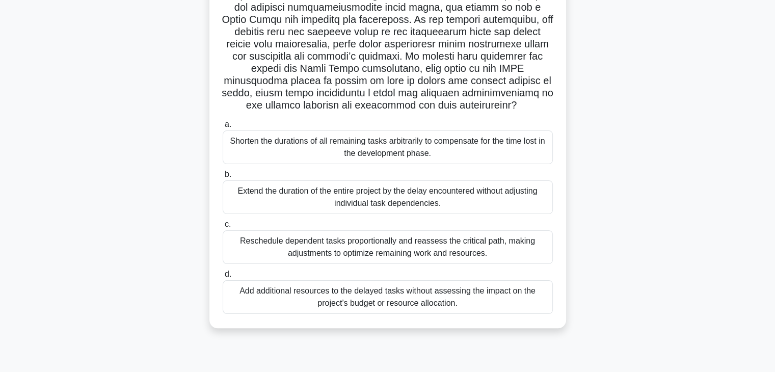
click at [370, 258] on div "Reschedule dependent tasks proportionally and reassess the critical path, makin…" at bounding box center [388, 247] width 330 height 34
click at [223, 228] on input "c. Reschedule dependent tasks proportionally and reassess the critical path, ma…" at bounding box center [223, 224] width 0 height 7
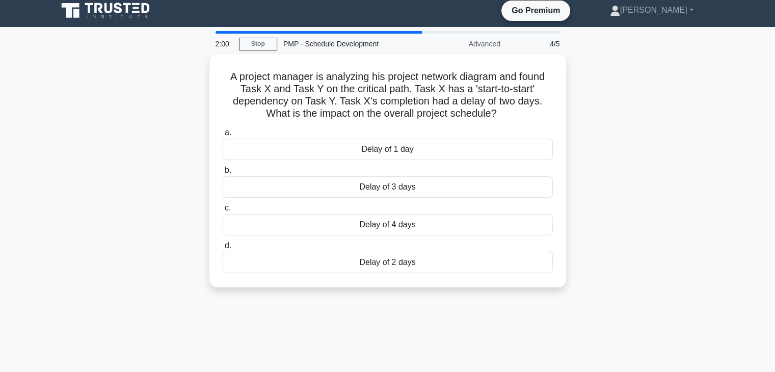
scroll to position [0, 0]
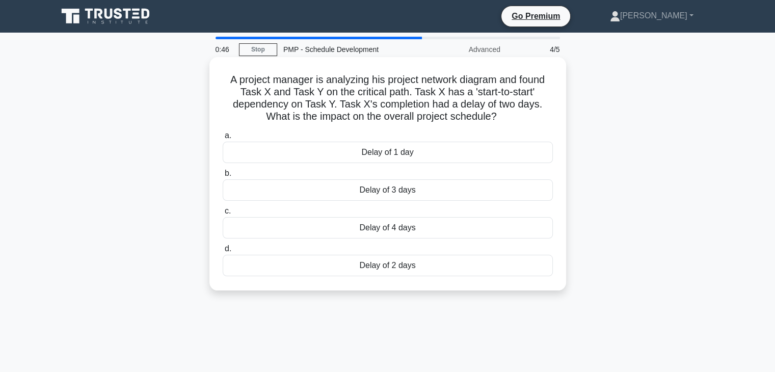
click at [415, 272] on div "Delay of 2 days" at bounding box center [388, 265] width 330 height 21
click at [223, 252] on input "d. Delay of 2 days" at bounding box center [223, 249] width 0 height 7
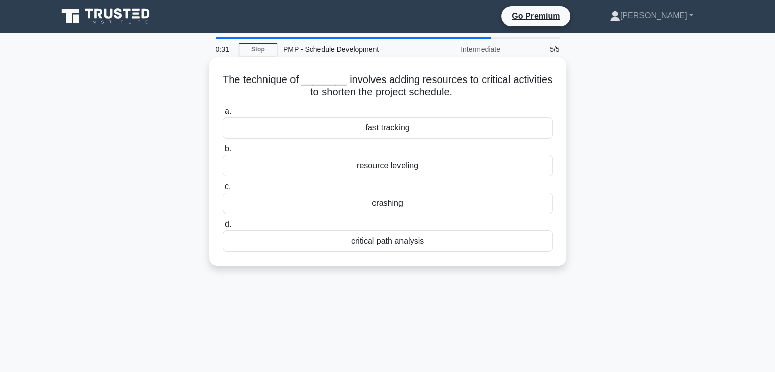
click at [449, 202] on div "crashing" at bounding box center [388, 203] width 330 height 21
click at [223, 190] on input "c. crashing" at bounding box center [223, 186] width 0 height 7
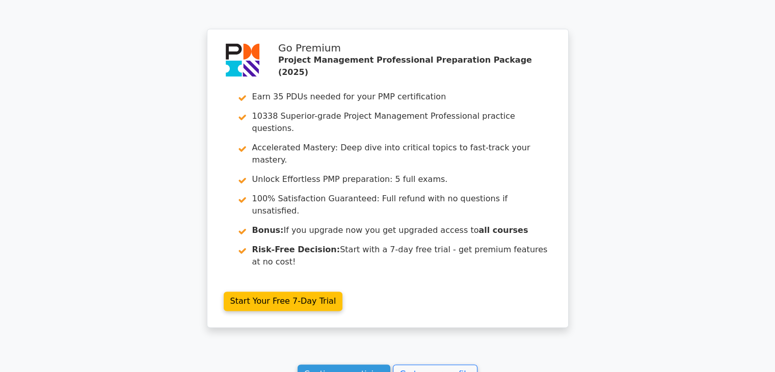
scroll to position [1509, 0]
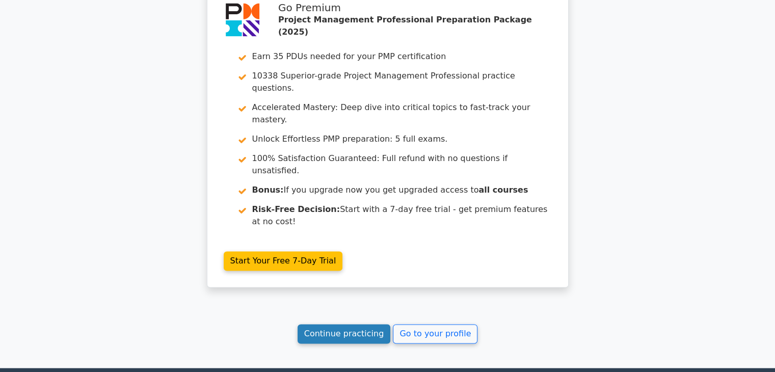
click at [361, 324] on link "Continue practicing" at bounding box center [344, 333] width 93 height 19
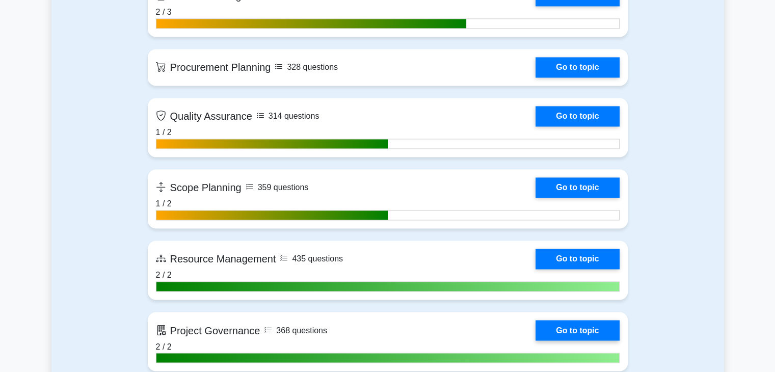
scroll to position [1617, 0]
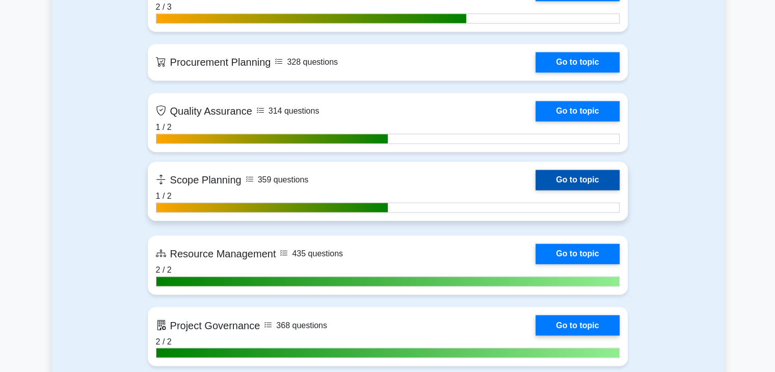
click at [573, 174] on link "Go to topic" at bounding box center [578, 180] width 84 height 20
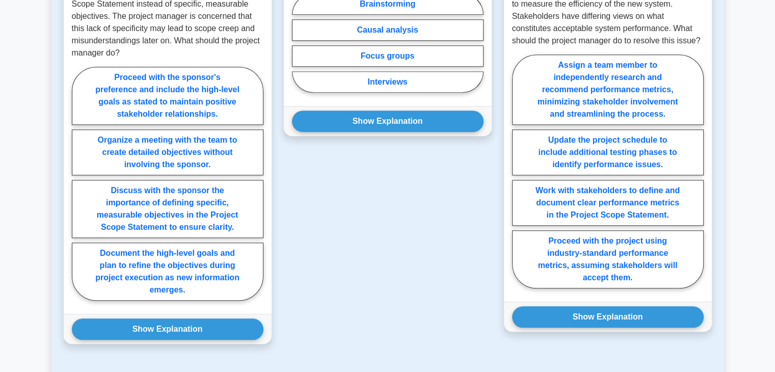
scroll to position [796, 0]
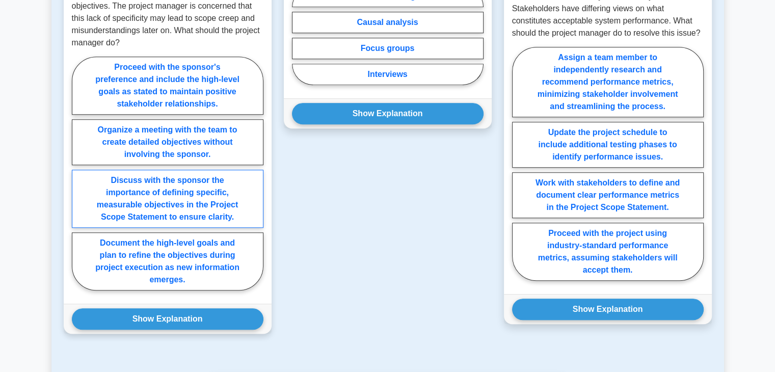
click at [204, 208] on label "Discuss with the sponsor the importance of defining specific, measurable object…" at bounding box center [168, 199] width 192 height 58
click at [78, 180] on input "Discuss with the sponsor the importance of defining specific, measurable object…" at bounding box center [75, 176] width 7 height 7
radio input "true"
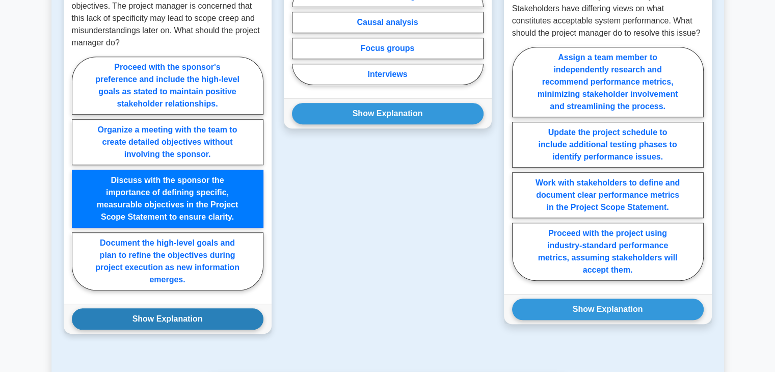
click at [200, 323] on button "Show Explanation" at bounding box center [168, 318] width 192 height 21
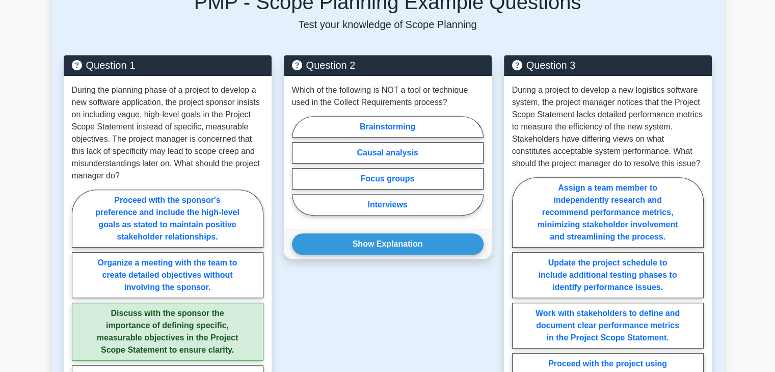
scroll to position [668, 0]
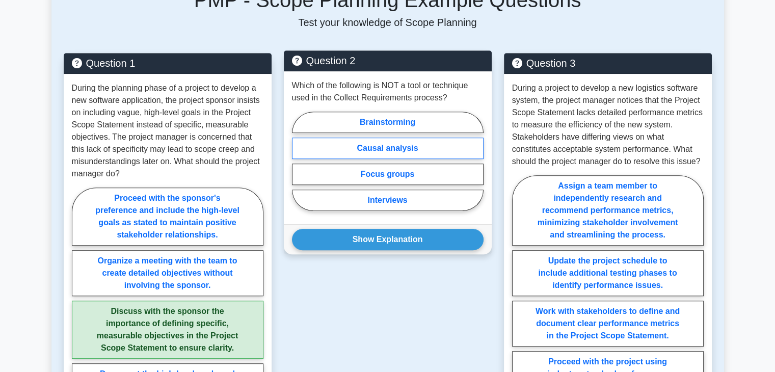
click at [425, 146] on label "Causal analysis" at bounding box center [388, 148] width 192 height 21
click at [299, 161] on input "Causal analysis" at bounding box center [295, 164] width 7 height 7
radio input "true"
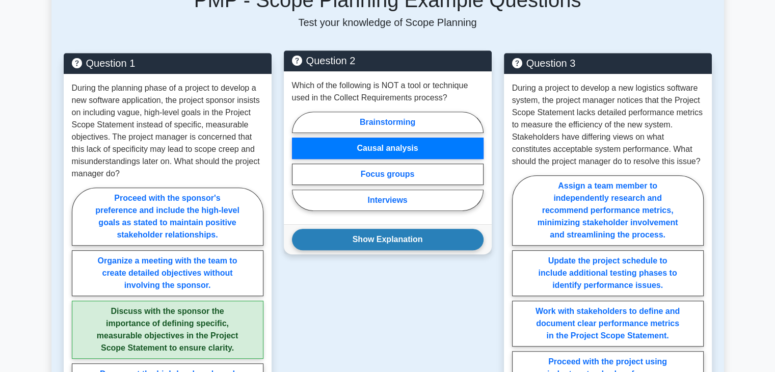
click at [408, 243] on button "Show Explanation" at bounding box center [388, 239] width 192 height 21
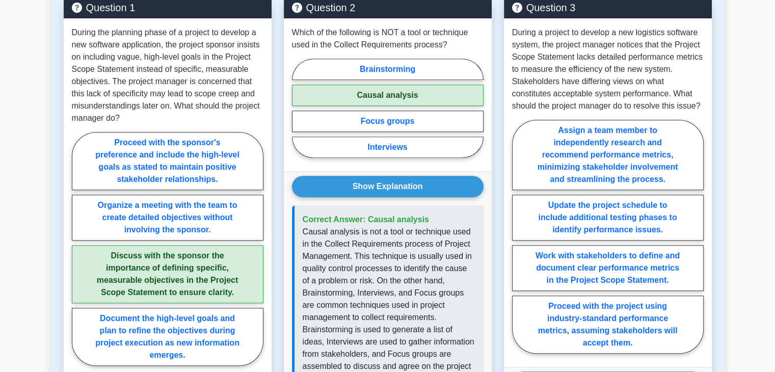
scroll to position [728, 0]
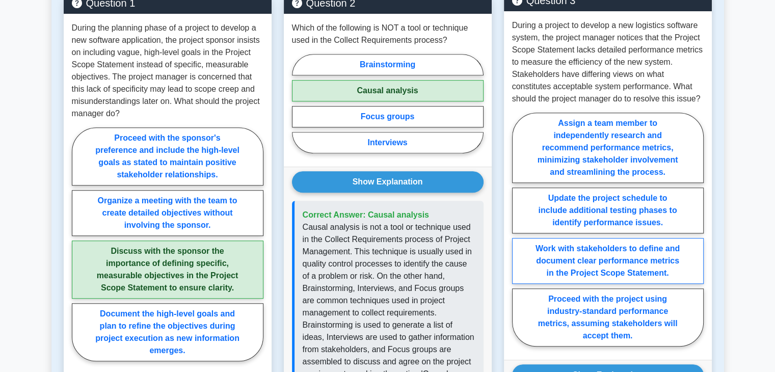
click at [633, 253] on label "Work with stakeholders to define and document clear performance metrics in the …" at bounding box center [608, 261] width 192 height 46
click at [519, 236] on input "Work with stakeholders to define and document clear performance metrics in the …" at bounding box center [515, 232] width 7 height 7
radio input "true"
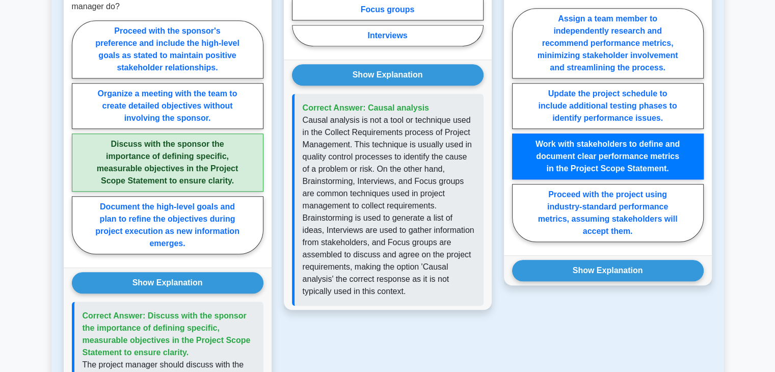
scroll to position [839, 0]
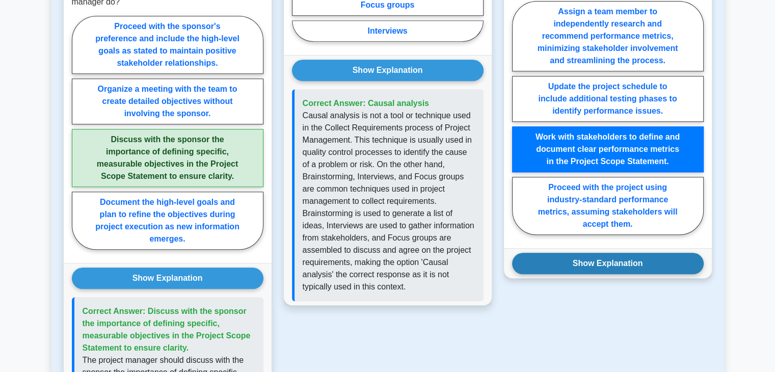
click at [632, 257] on button "Show Explanation" at bounding box center [608, 263] width 192 height 21
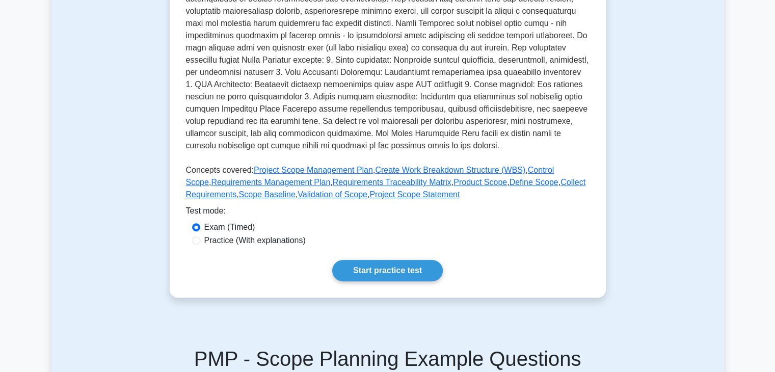
scroll to position [311, 0]
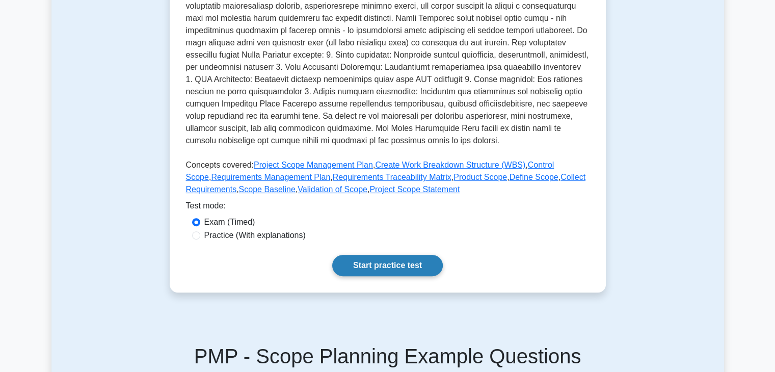
click at [379, 260] on link "Start practice test" at bounding box center [387, 265] width 111 height 21
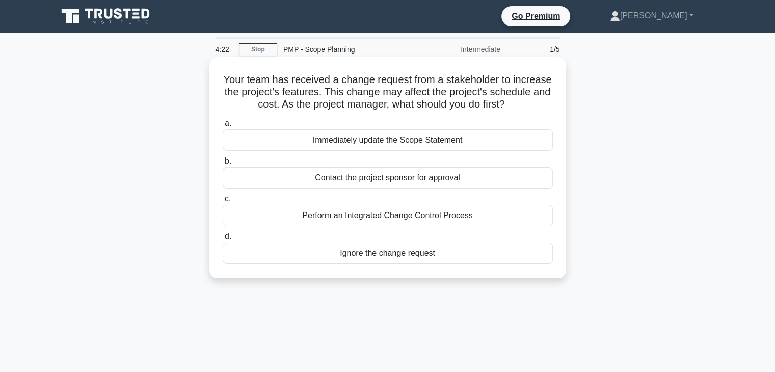
click at [446, 214] on div "Perform an Integrated Change Control Process" at bounding box center [388, 215] width 330 height 21
click at [223, 202] on input "c. Perform an Integrated Change Control Process" at bounding box center [223, 199] width 0 height 7
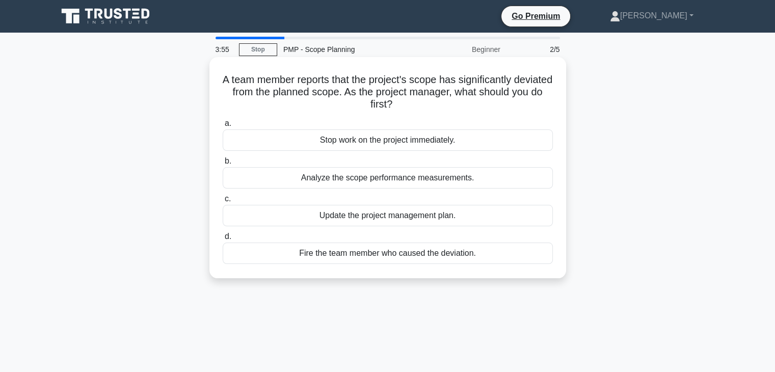
click at [455, 182] on div "Analyze the scope performance measurements." at bounding box center [388, 177] width 330 height 21
click at [223, 165] on input "b. Analyze the scope performance measurements." at bounding box center [223, 161] width 0 height 7
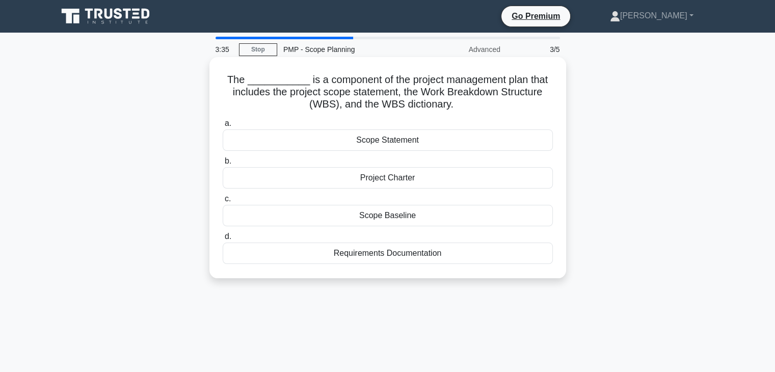
click at [447, 180] on div "Project Charter" at bounding box center [388, 177] width 330 height 21
click at [223, 165] on input "b. Project Charter" at bounding box center [223, 161] width 0 height 7
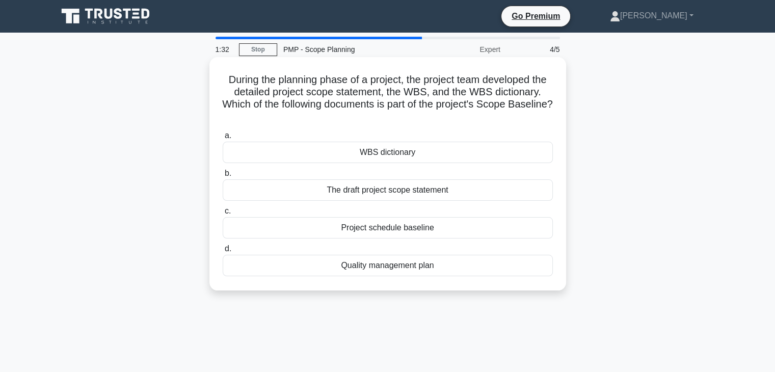
click at [418, 153] on div "WBS dictionary" at bounding box center [388, 152] width 330 height 21
click at [223, 139] on input "a. WBS dictionary" at bounding box center [223, 136] width 0 height 7
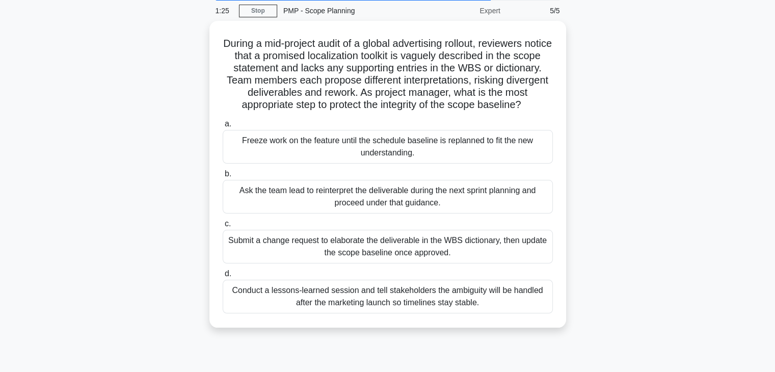
scroll to position [39, 0]
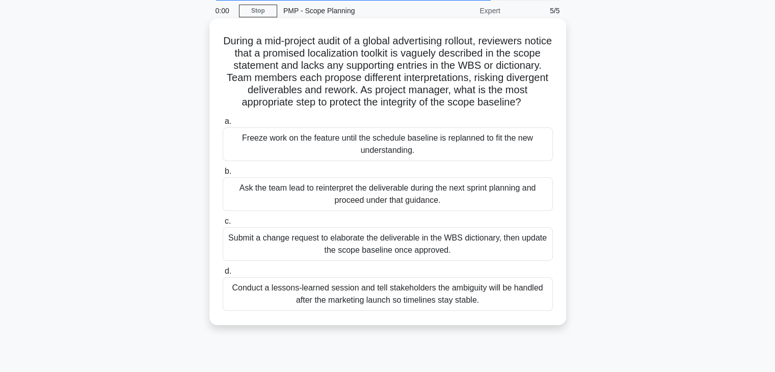
click at [411, 205] on div "Ask the team lead to reinterpret the deliverable during the next sprint plannin…" at bounding box center [388, 194] width 330 height 34
click at [223, 175] on input "b. Ask the team lead to reinterpret the deliverable during the next sprint plan…" at bounding box center [223, 171] width 0 height 7
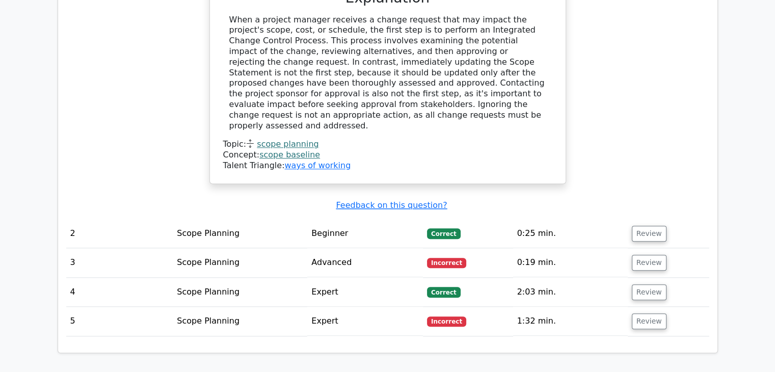
scroll to position [1097, 0]
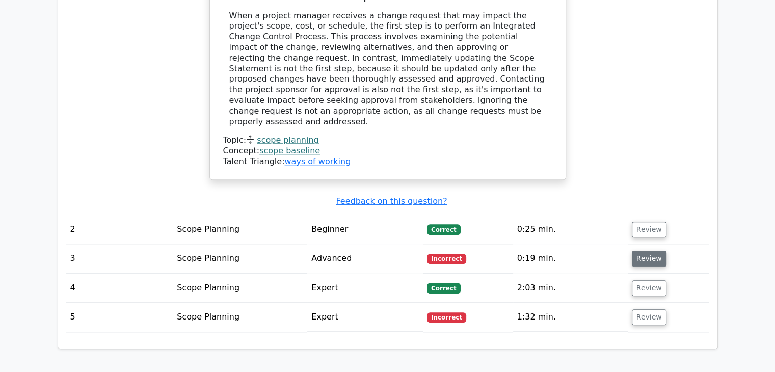
click at [641, 251] on button "Review" at bounding box center [649, 259] width 35 height 16
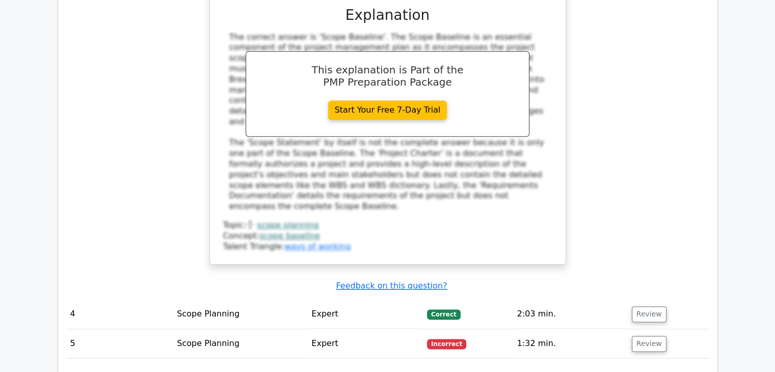
scroll to position [1584, 0]
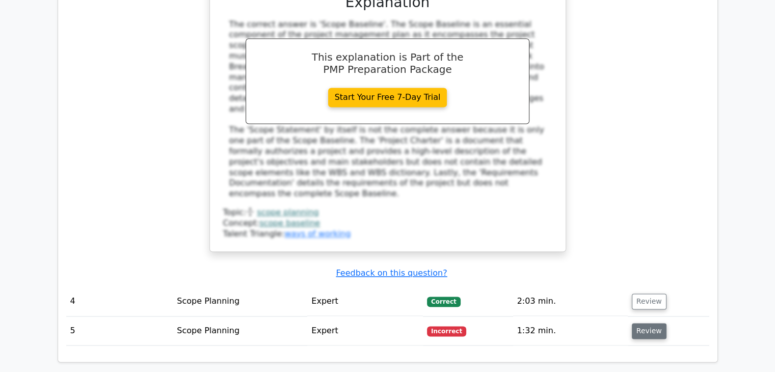
click at [643, 323] on button "Review" at bounding box center [649, 331] width 35 height 16
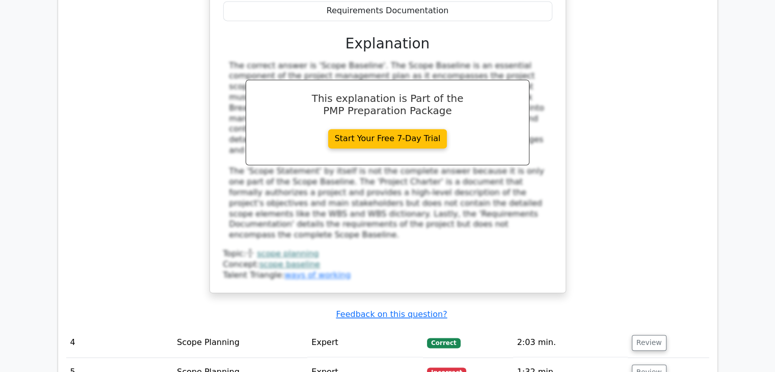
scroll to position [1582, 0]
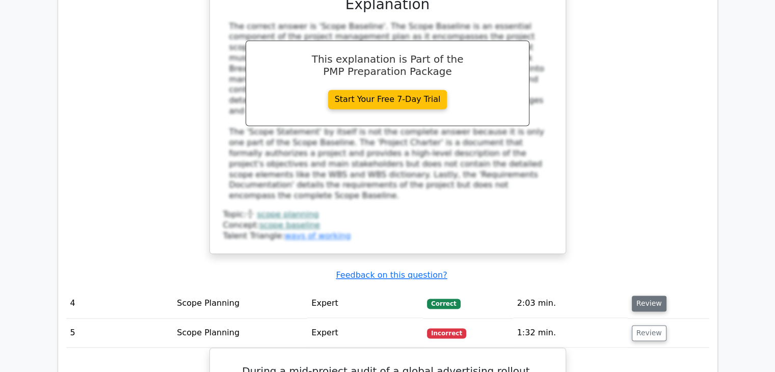
click at [649, 296] on button "Review" at bounding box center [649, 304] width 35 height 16
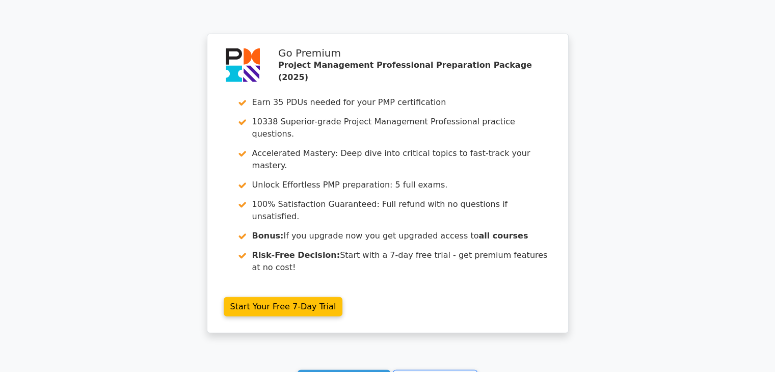
scroll to position [2962, 0]
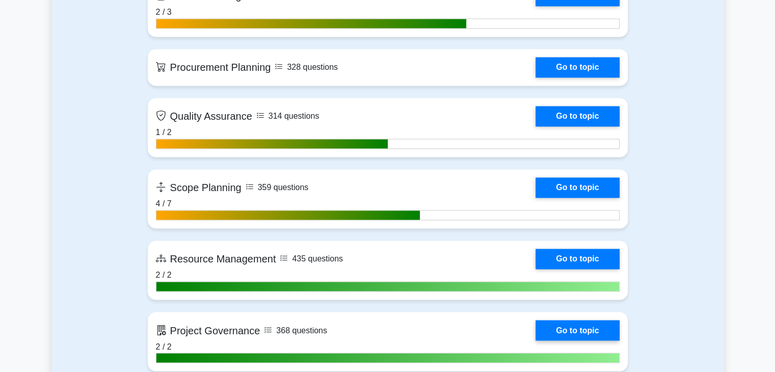
scroll to position [1617, 0]
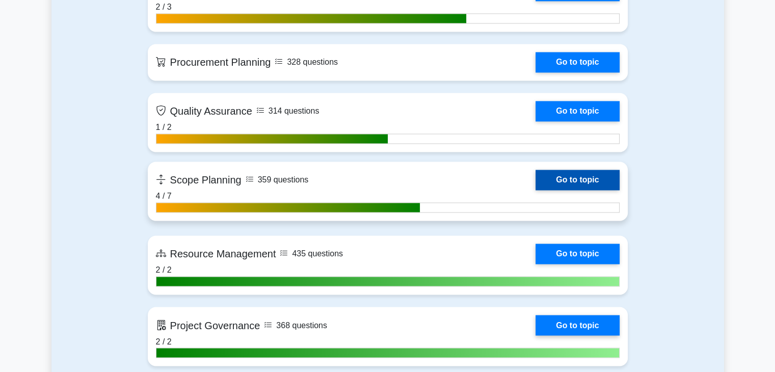
click at [585, 180] on link "Go to topic" at bounding box center [578, 180] width 84 height 20
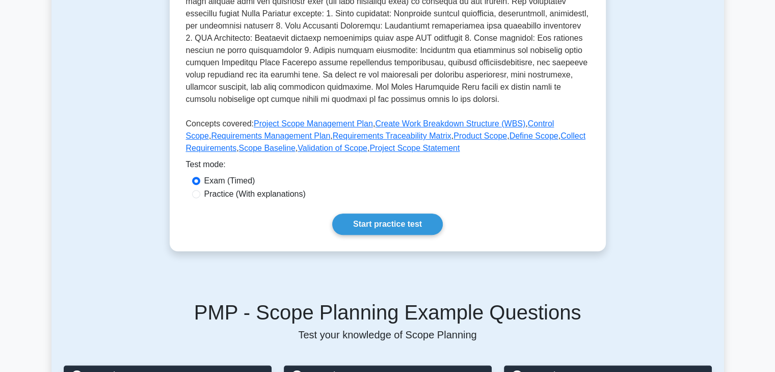
scroll to position [353, 0]
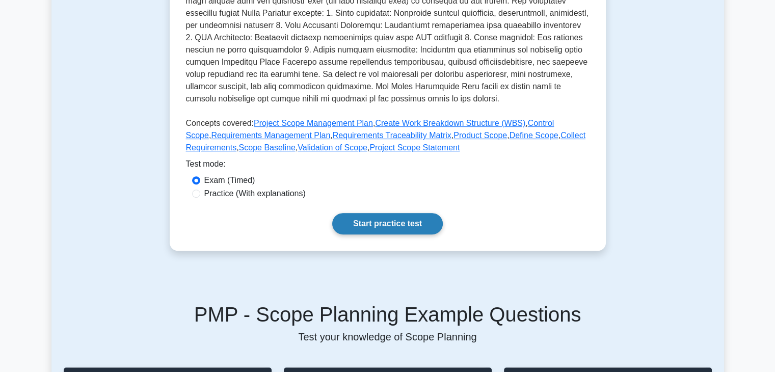
click at [397, 226] on link "Start practice test" at bounding box center [387, 223] width 111 height 21
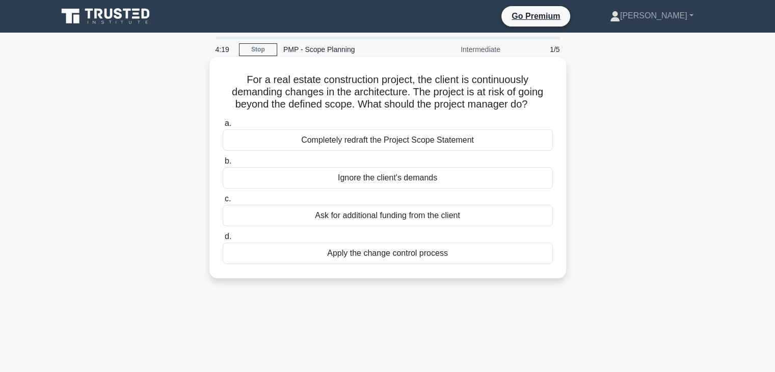
click at [434, 144] on div "Completely redraft the Project Scope Statement" at bounding box center [388, 139] width 330 height 21
click at [223, 127] on input "a. Completely redraft the Project Scope Statement" at bounding box center [223, 123] width 0 height 7
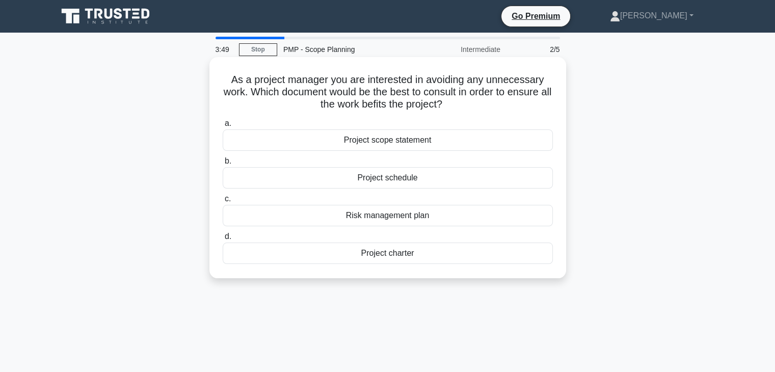
click at [404, 142] on div "Project scope statement" at bounding box center [388, 139] width 330 height 21
click at [223, 127] on input "a. Project scope statement" at bounding box center [223, 123] width 0 height 7
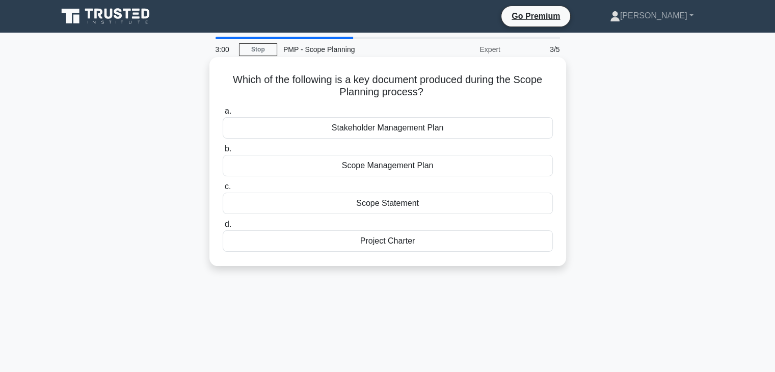
click at [423, 203] on div "Scope Statement" at bounding box center [388, 203] width 330 height 21
click at [223, 190] on input "c. Scope Statement" at bounding box center [223, 186] width 0 height 7
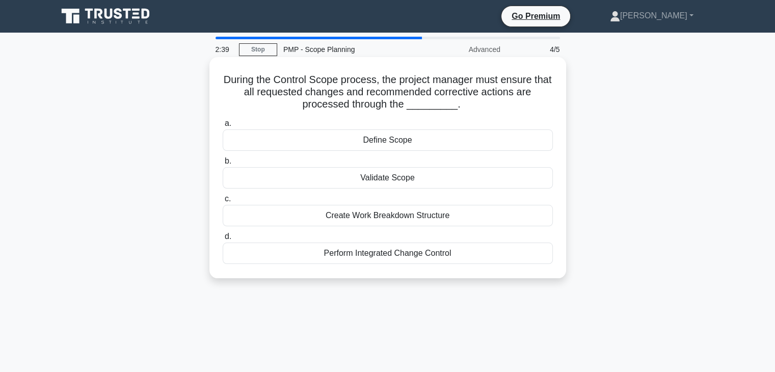
click at [461, 254] on div "Perform Integrated Change Control" at bounding box center [388, 253] width 330 height 21
click at [223, 240] on input "d. Perform Integrated Change Control" at bounding box center [223, 236] width 0 height 7
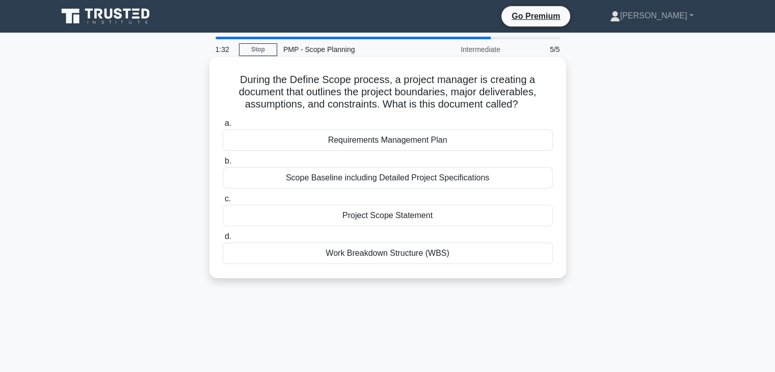
click at [420, 218] on div "Project Scope Statement" at bounding box center [388, 215] width 330 height 21
click at [223, 202] on input "c. Project Scope Statement" at bounding box center [223, 199] width 0 height 7
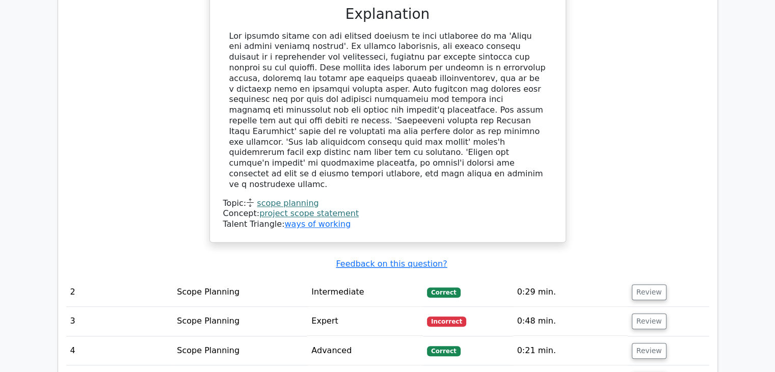
scroll to position [1084, 0]
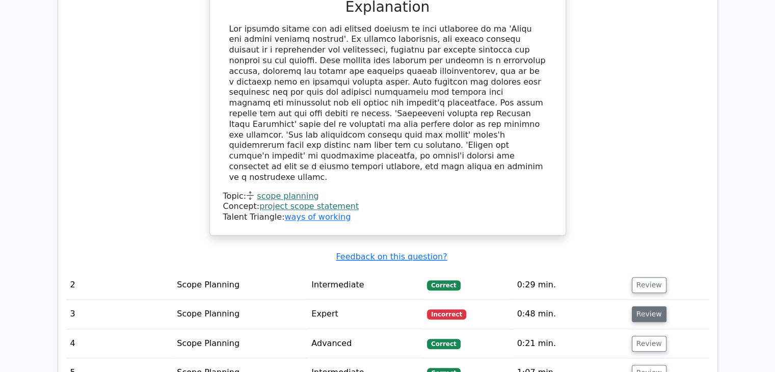
click at [646, 306] on button "Review" at bounding box center [649, 314] width 35 height 16
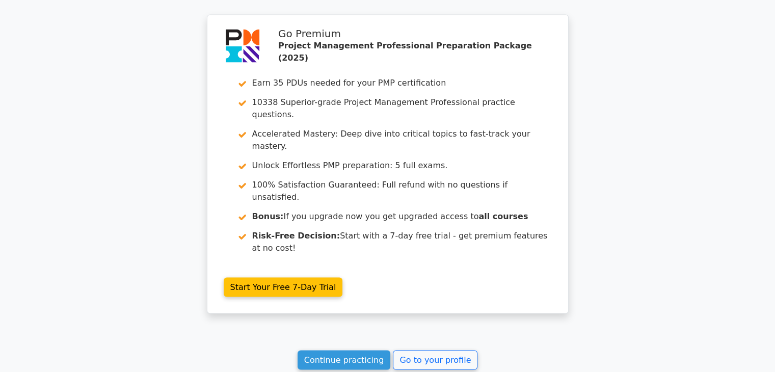
scroll to position [1929, 0]
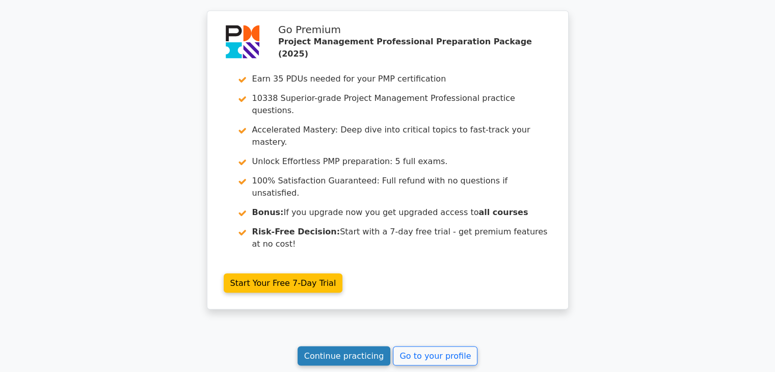
click at [352, 346] on link "Continue practicing" at bounding box center [344, 355] width 93 height 19
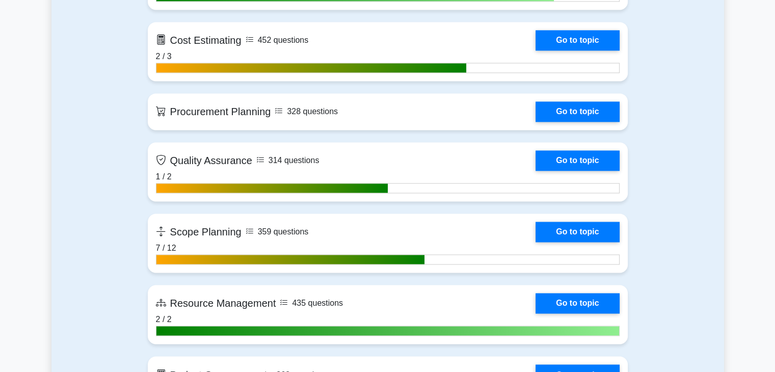
scroll to position [1579, 0]
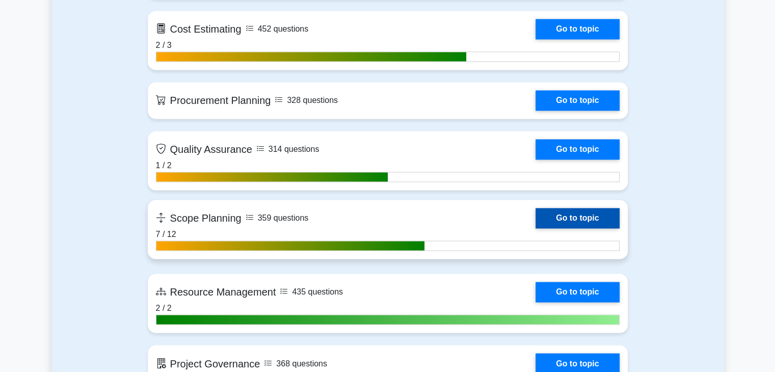
click at [562, 217] on link "Go to topic" at bounding box center [578, 218] width 84 height 20
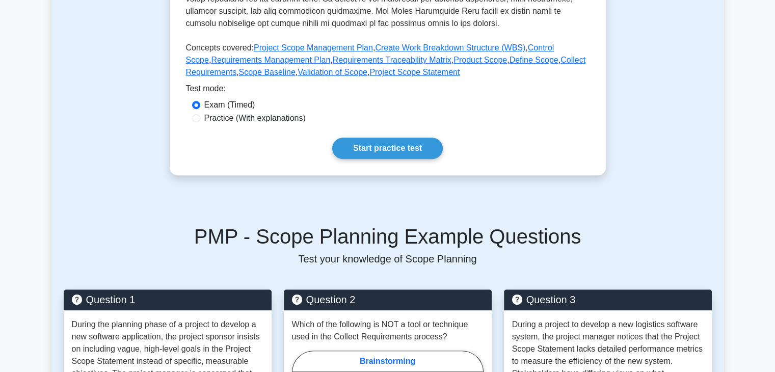
scroll to position [381, 0]
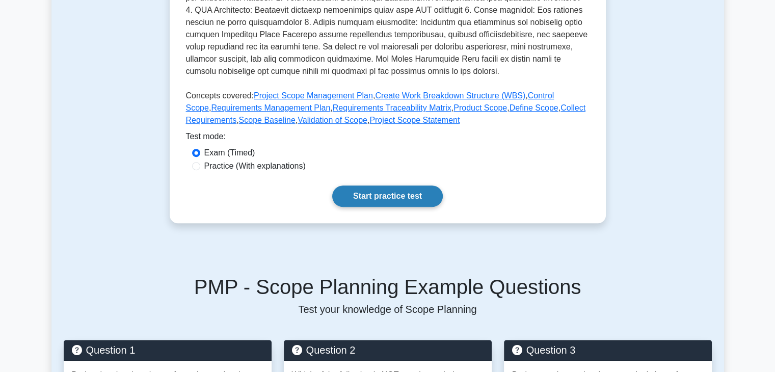
click at [415, 190] on link "Start practice test" at bounding box center [387, 196] width 111 height 21
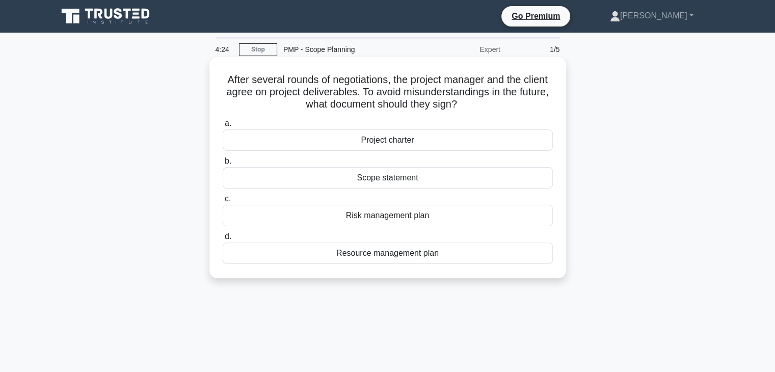
click at [475, 181] on div "Scope statement" at bounding box center [388, 177] width 330 height 21
click at [223, 165] on input "b. Scope statement" at bounding box center [223, 161] width 0 height 7
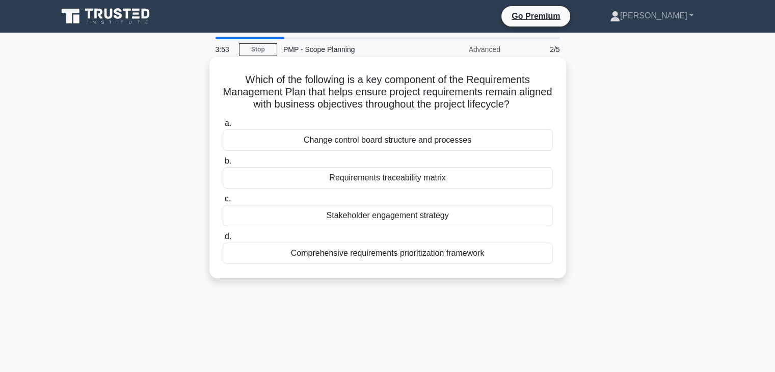
click at [430, 181] on div "Requirements traceability matrix" at bounding box center [388, 177] width 330 height 21
click at [223, 165] on input "b. Requirements traceability matrix" at bounding box center [223, 161] width 0 height 7
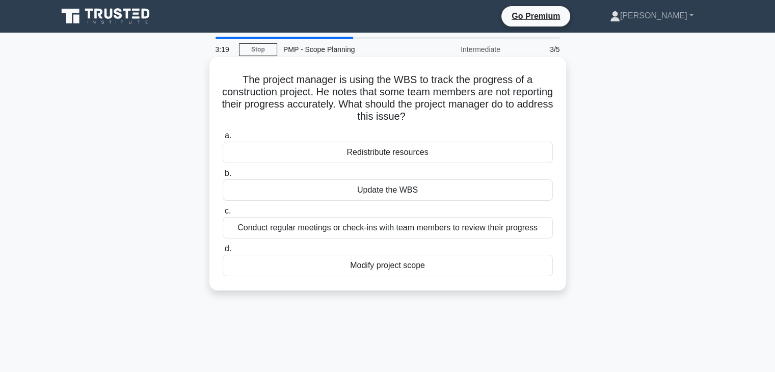
click at [500, 227] on div "Conduct regular meetings or check-ins with team members to review their progress" at bounding box center [388, 227] width 330 height 21
click at [223, 215] on input "c. Conduct regular meetings or check-ins with team members to review their prog…" at bounding box center [223, 211] width 0 height 7
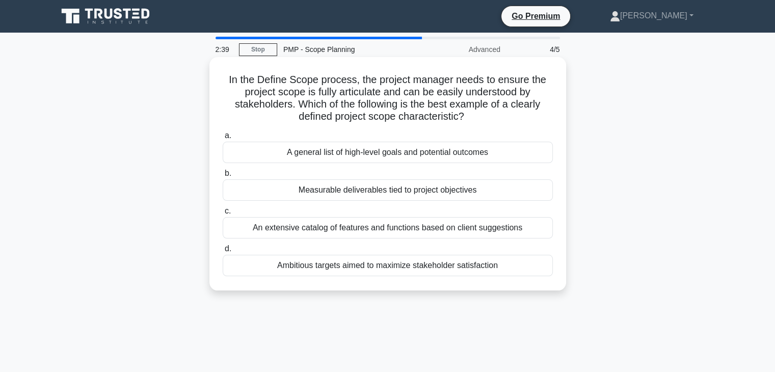
click at [385, 190] on div "Measurable deliverables tied to project objectives" at bounding box center [388, 189] width 330 height 21
click at [223, 177] on input "b. Measurable deliverables tied to project objectives" at bounding box center [223, 173] width 0 height 7
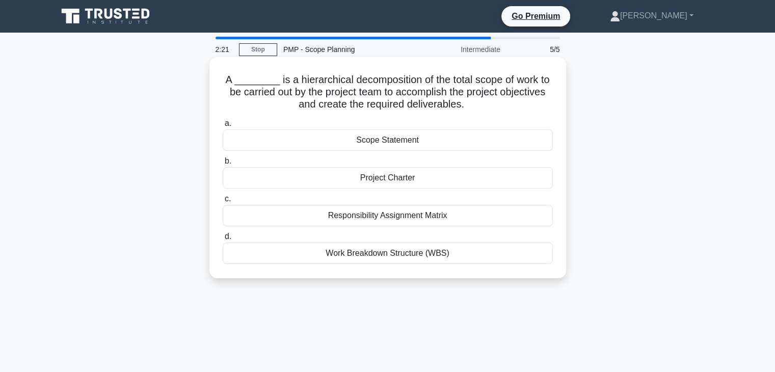
click at [440, 253] on div "Work Breakdown Structure (WBS)" at bounding box center [388, 253] width 330 height 21
click at [223, 240] on input "d. Work Breakdown Structure (WBS)" at bounding box center [223, 236] width 0 height 7
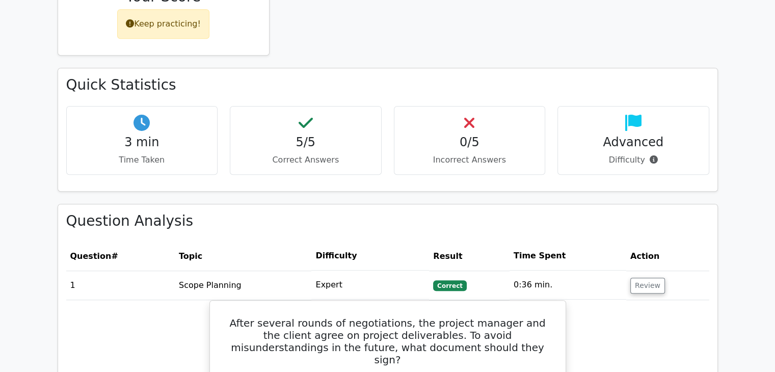
scroll to position [304, 0]
